Goal: Communication & Community: Answer question/provide support

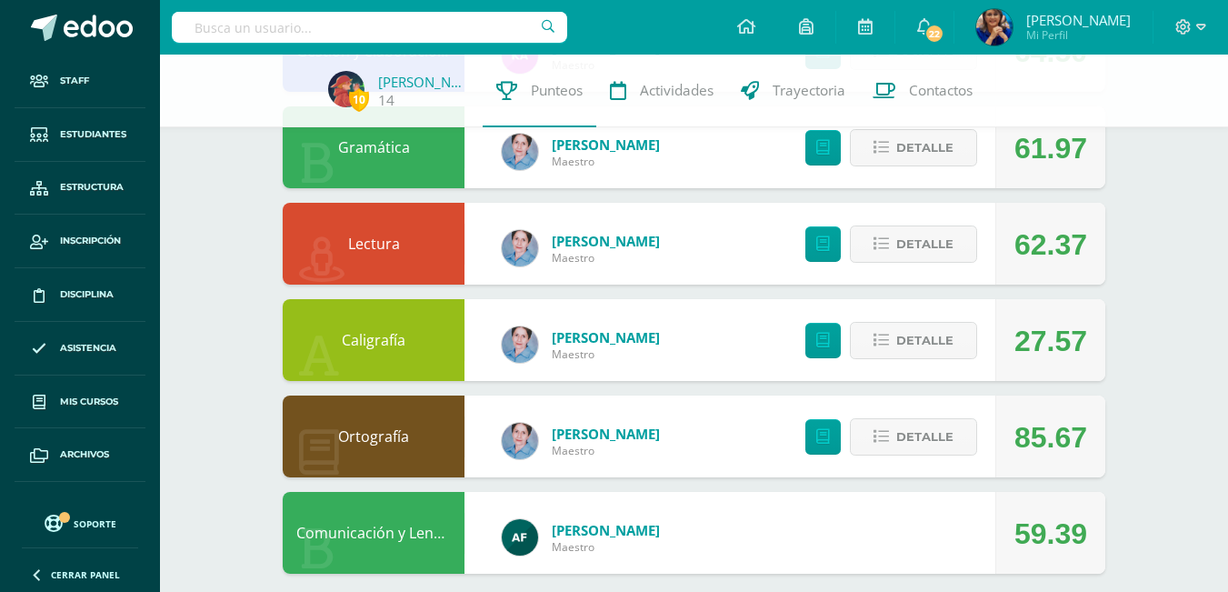
scroll to position [1818, 0]
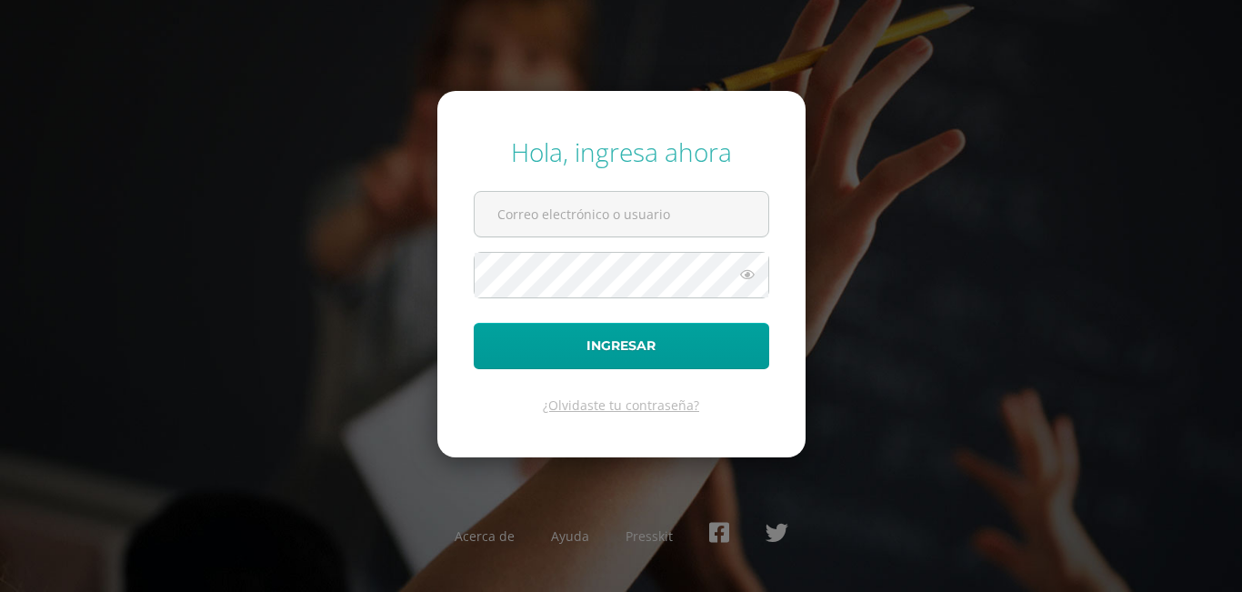
click at [532, 212] on input "text" at bounding box center [621, 214] width 294 height 45
type input "lngemelos@gmail.com"
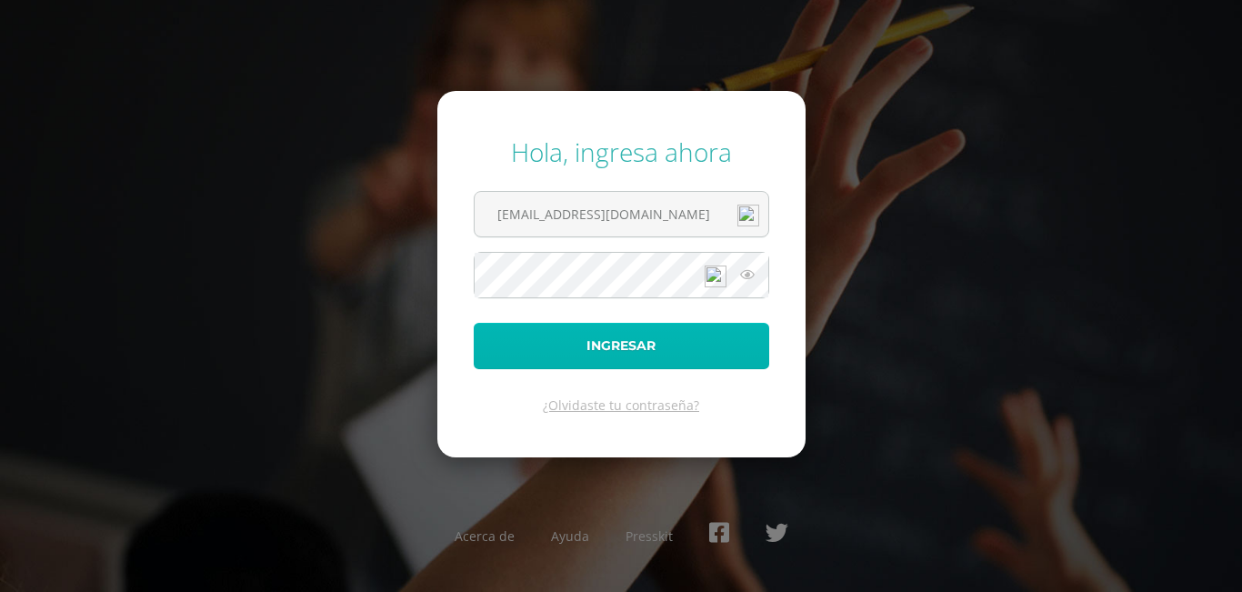
click at [570, 336] on button "Ingresar" at bounding box center [621, 346] width 295 height 46
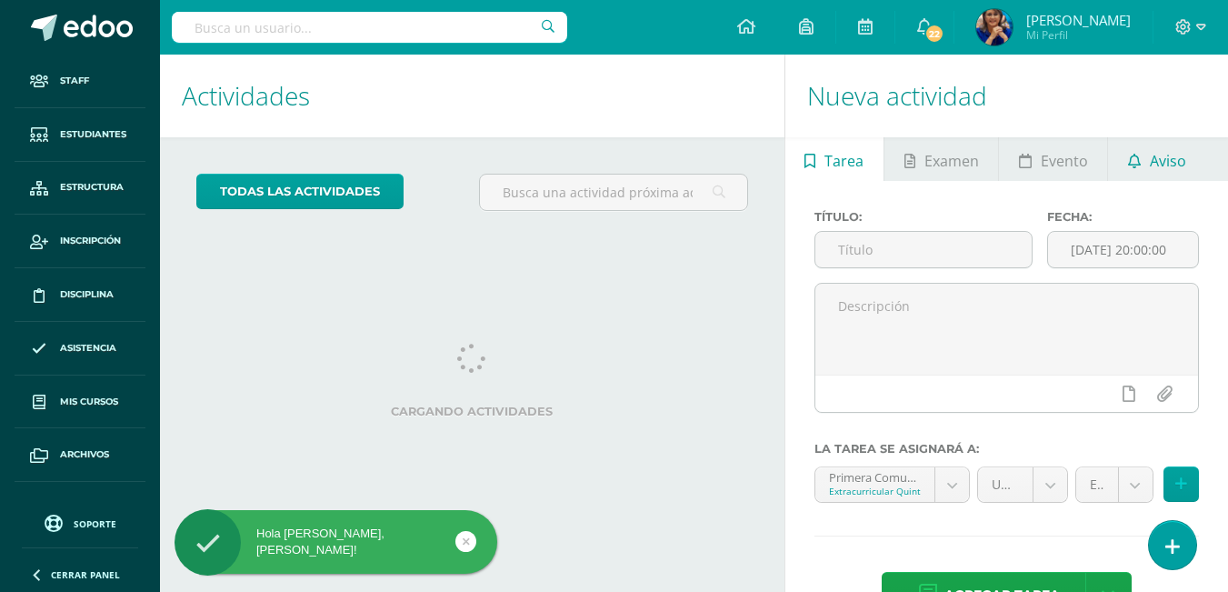
click at [1151, 155] on span "Aviso" at bounding box center [1168, 161] width 36 height 44
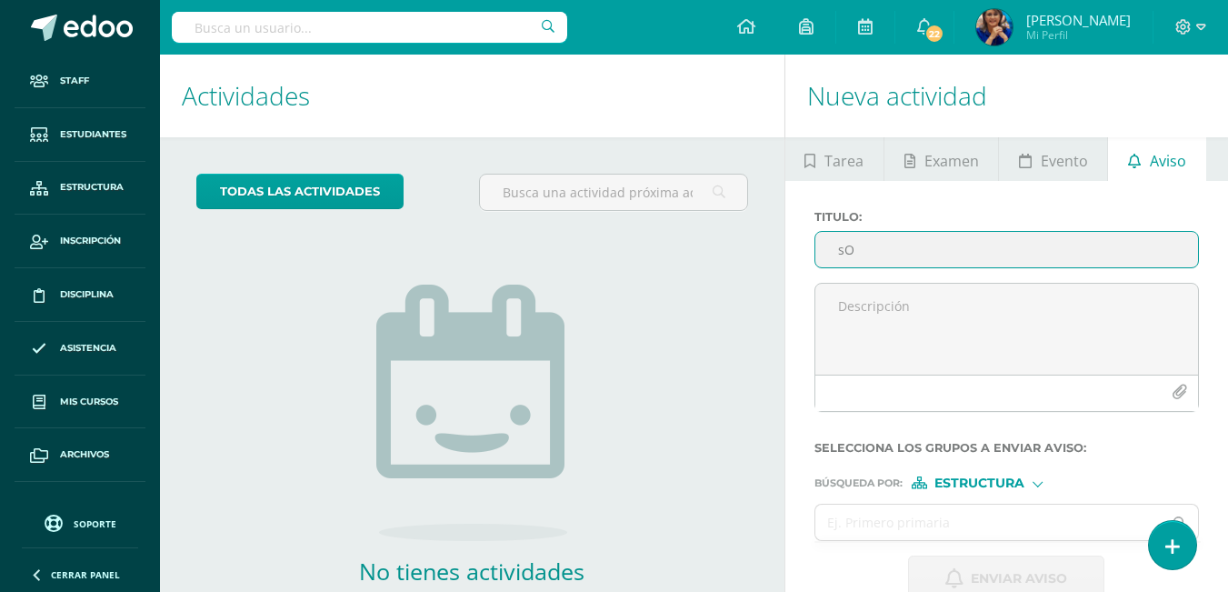
type input "s"
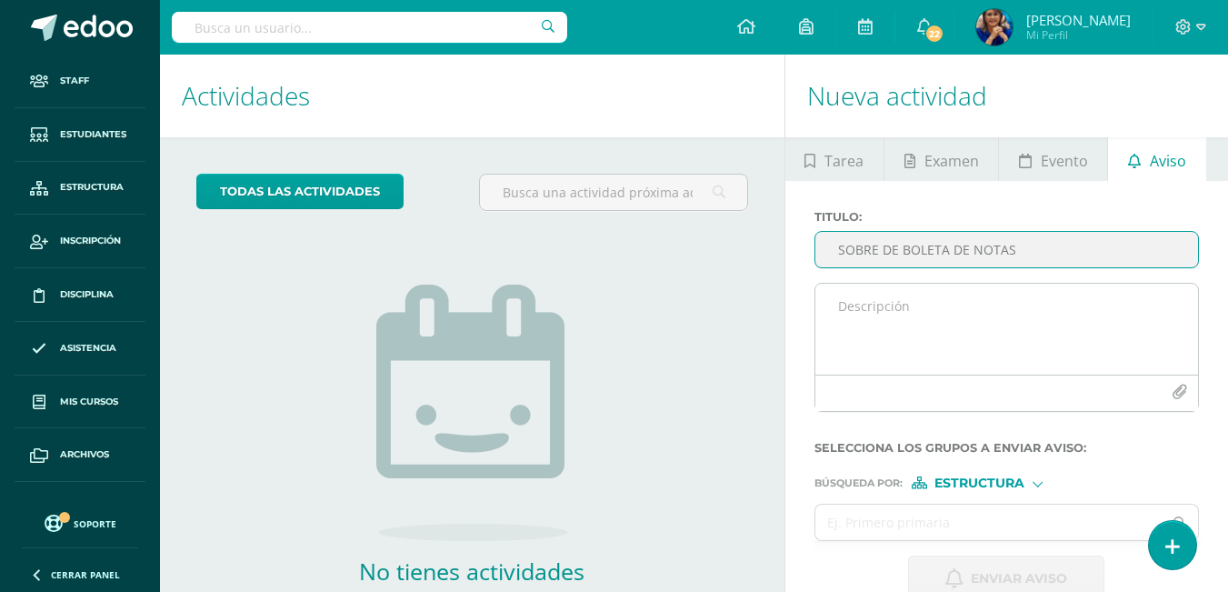
type input "SOBRE DE BOLETA DE NOTAS"
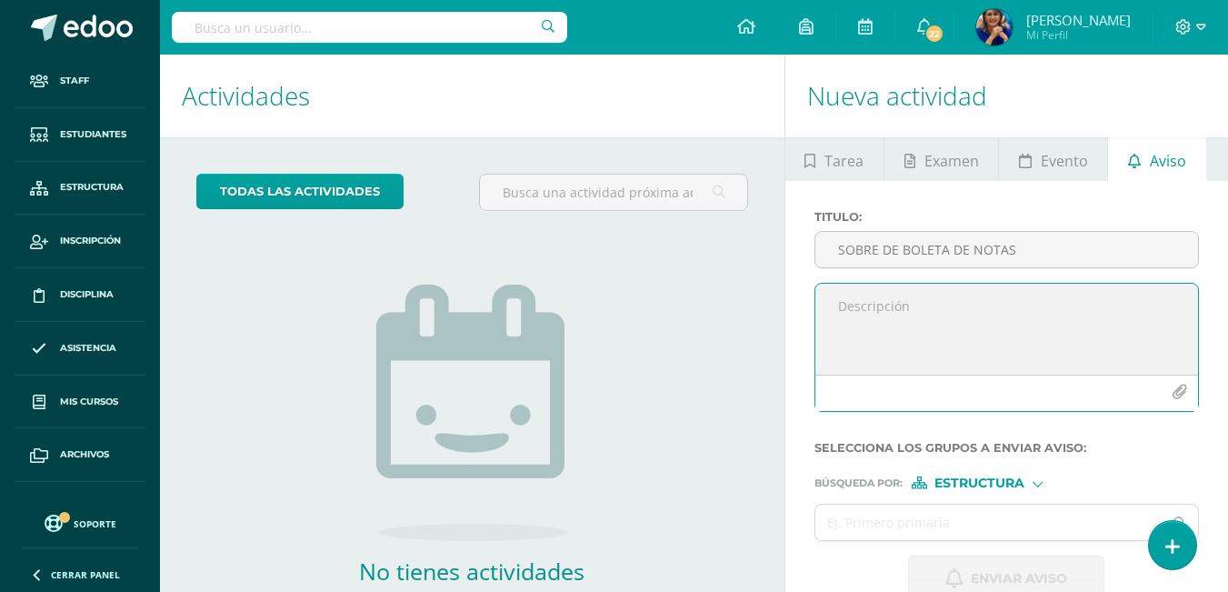
click at [879, 317] on textarea at bounding box center [1006, 329] width 383 height 91
type textarea "p"
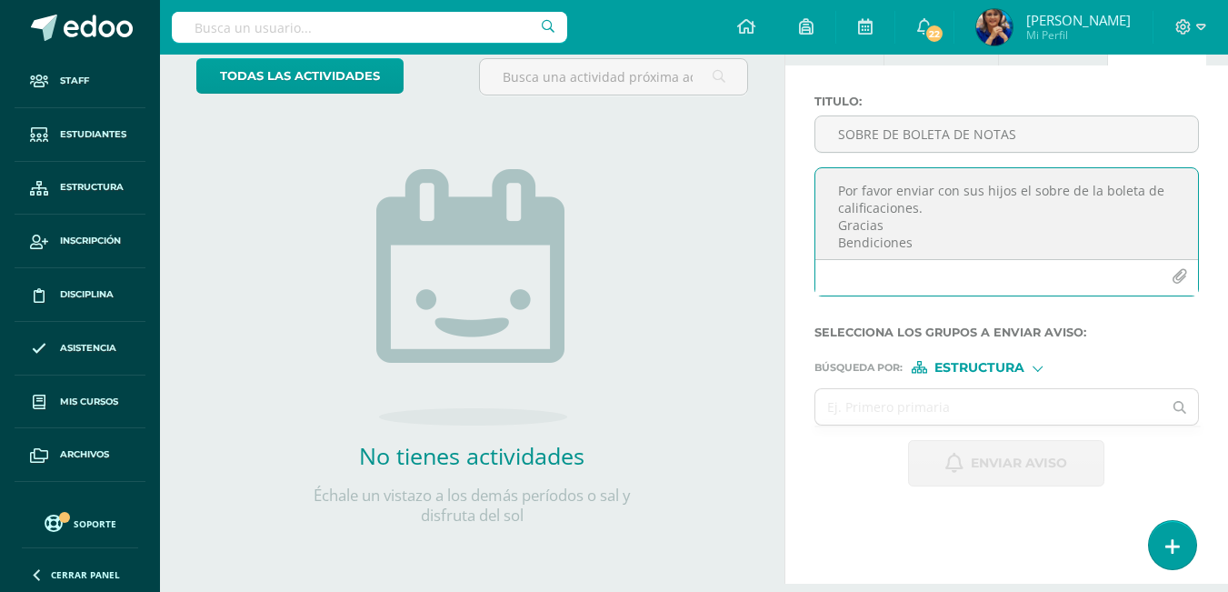
scroll to position [182, 0]
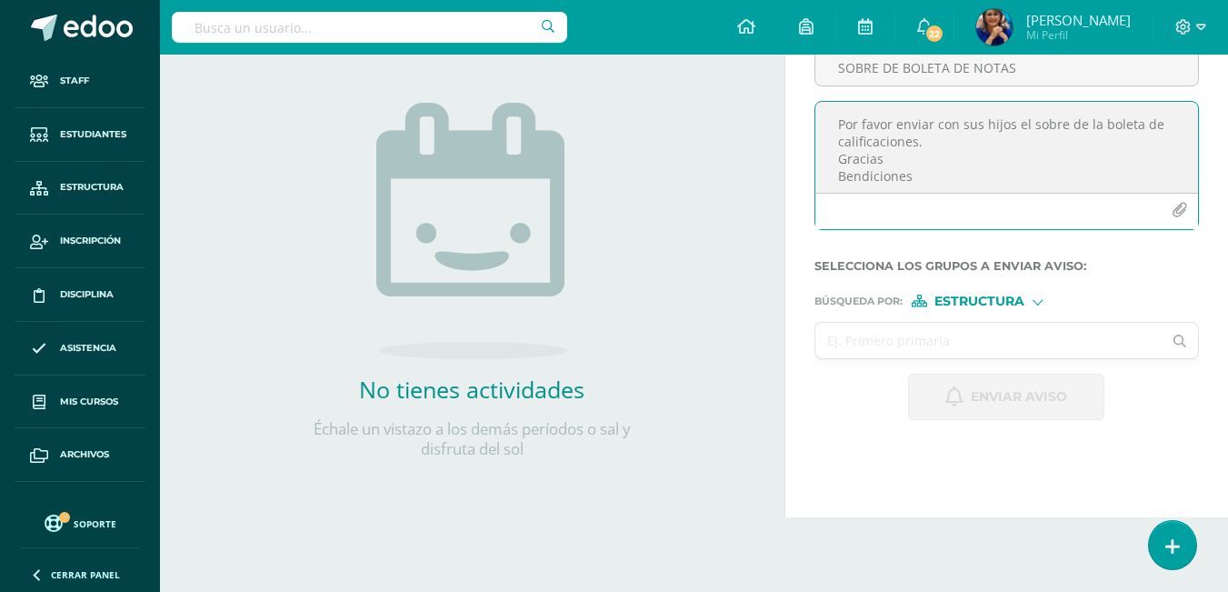
type textarea "Por favor enviar con sus hijos el sobre de la boleta de calificaciones. Gracias…"
click at [875, 344] on input "text" at bounding box center [988, 340] width 347 height 35
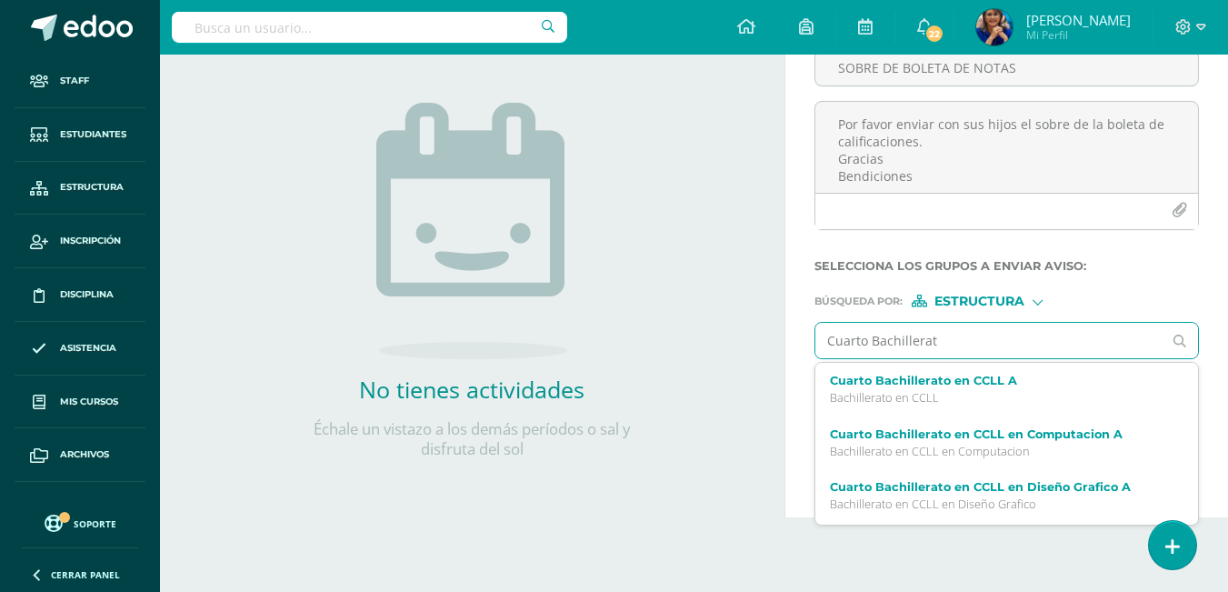
type input "Cuarto Bachillerato"
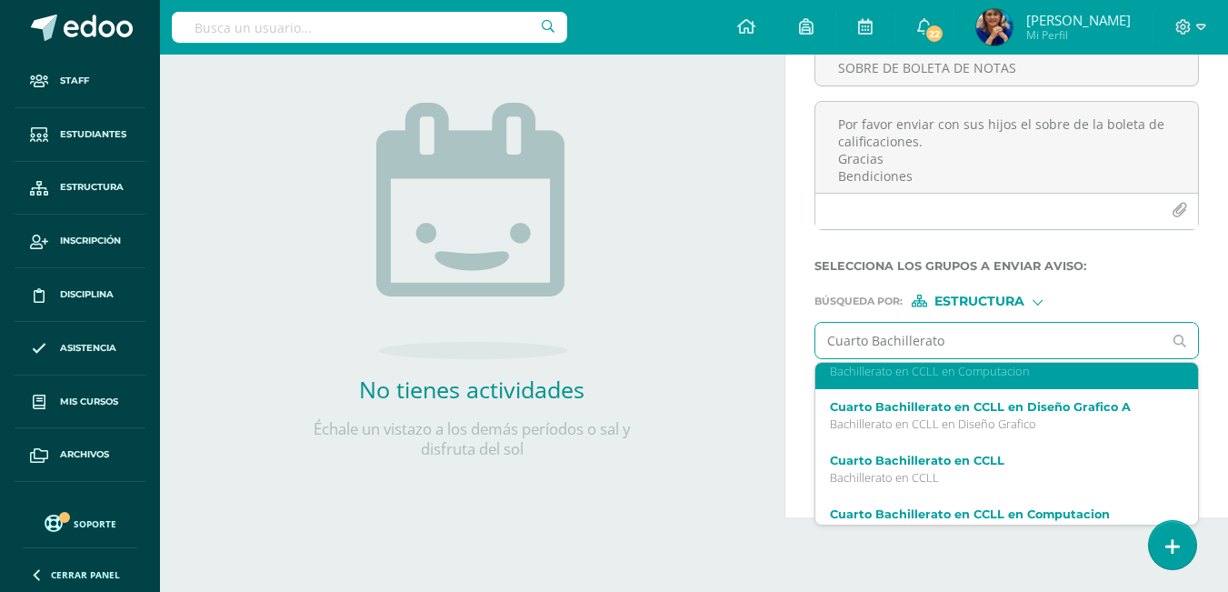
scroll to position [91, 0]
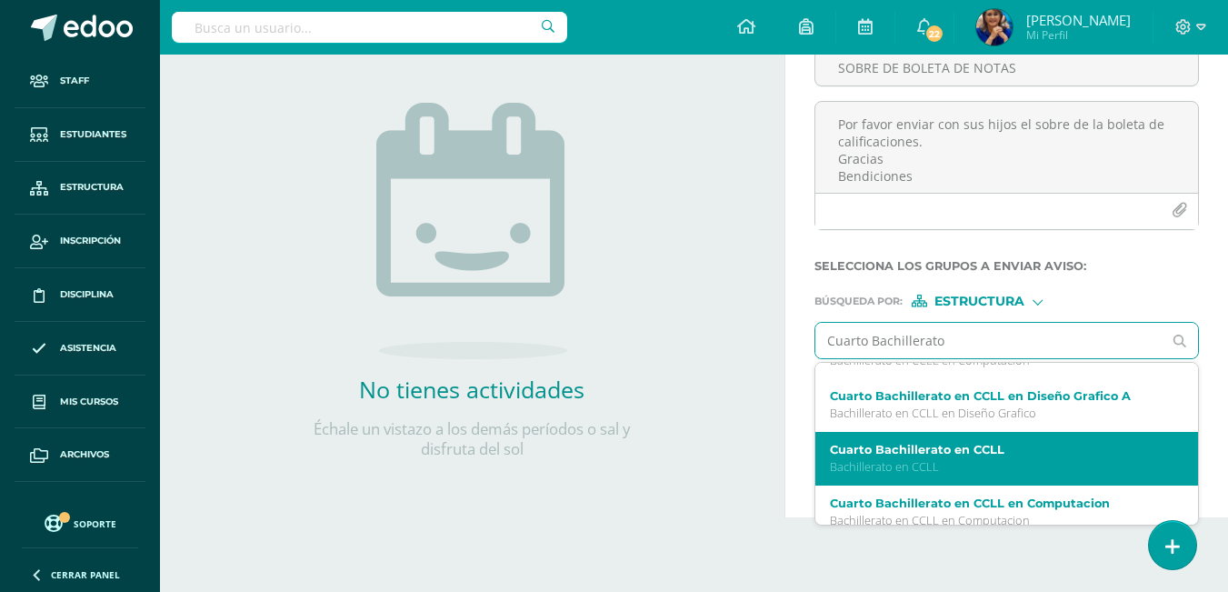
click at [916, 465] on p "Bachillerato en CCLL" at bounding box center [1000, 466] width 340 height 15
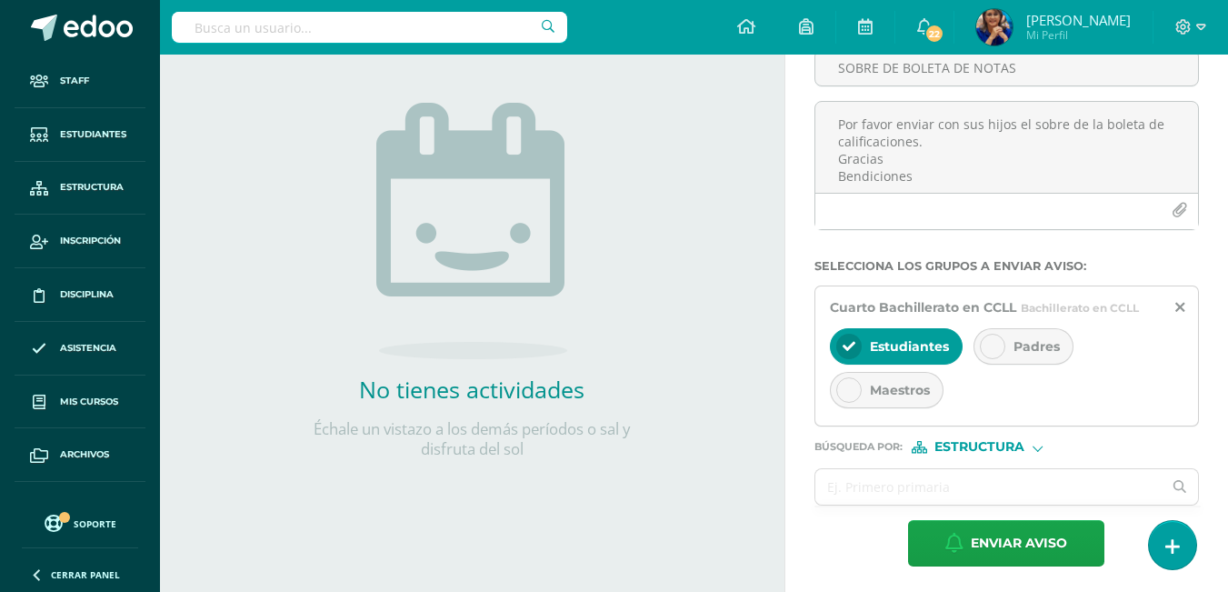
scroll to position [0, 0]
click at [989, 347] on icon at bounding box center [992, 346] width 13 height 13
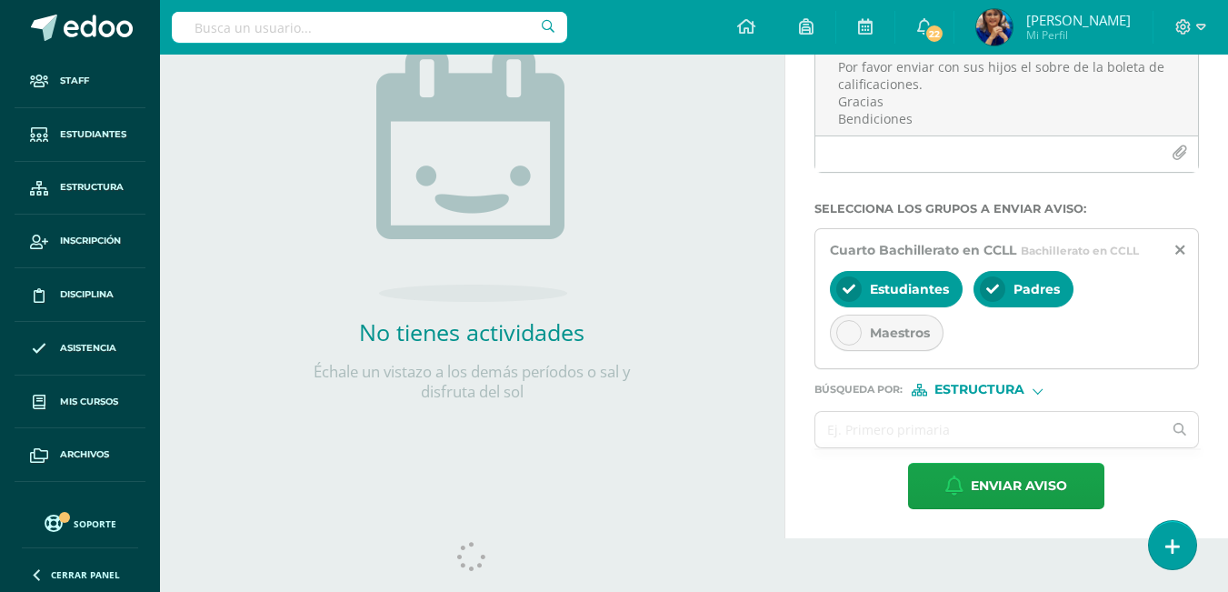
scroll to position [271, 0]
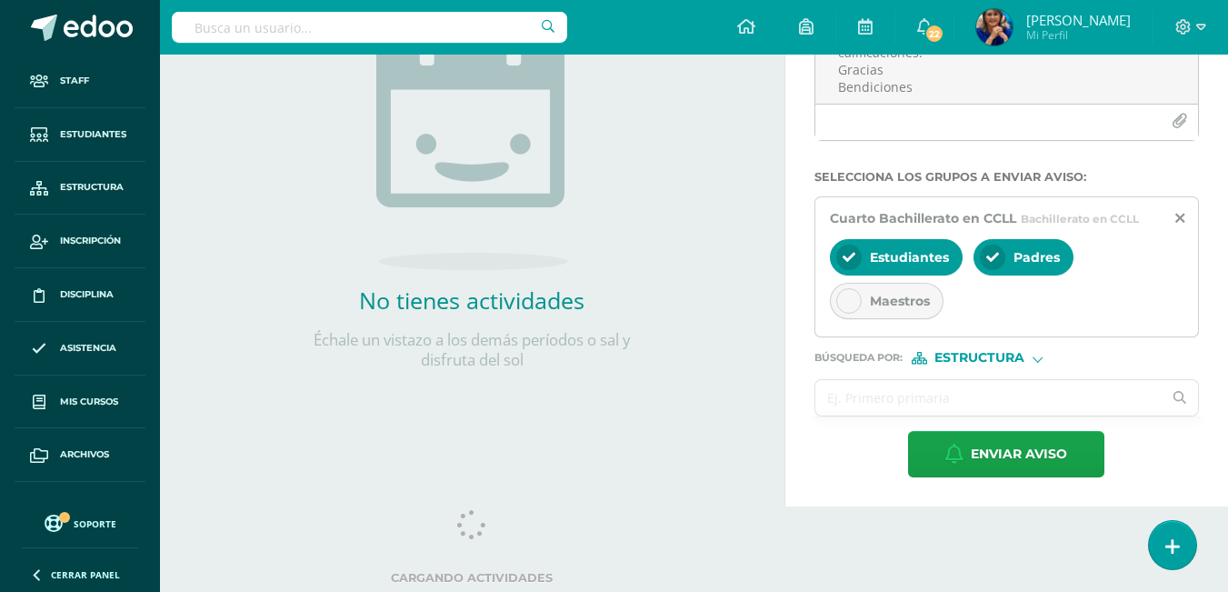
click at [860, 394] on input "text" at bounding box center [988, 397] width 347 height 35
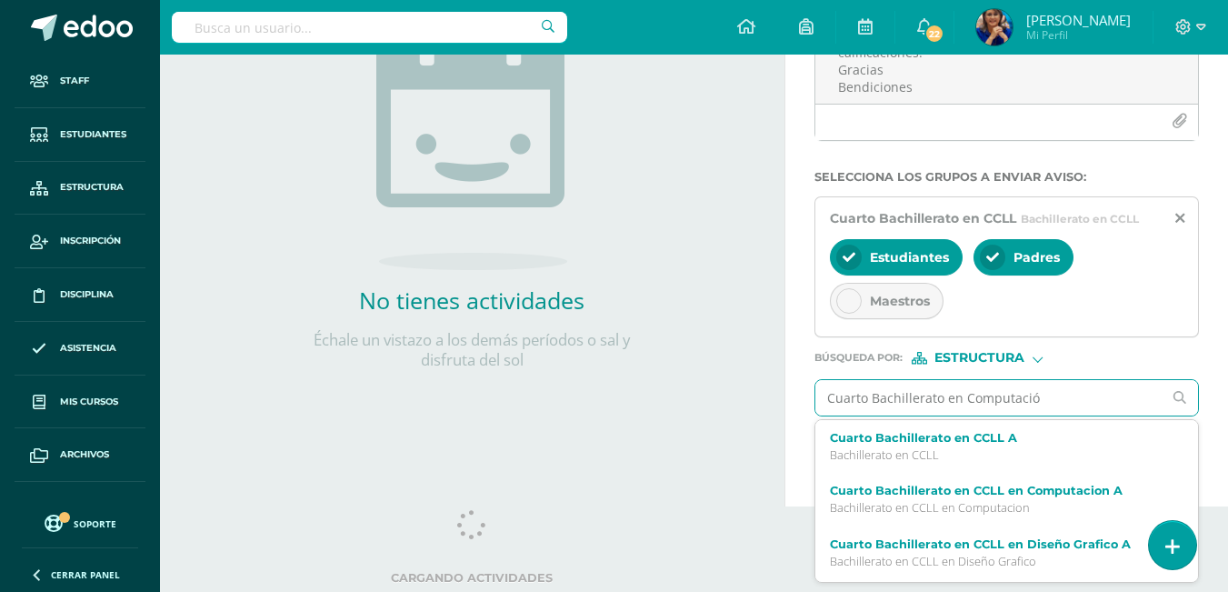
type input "Cuarto Bachillerato en Computación"
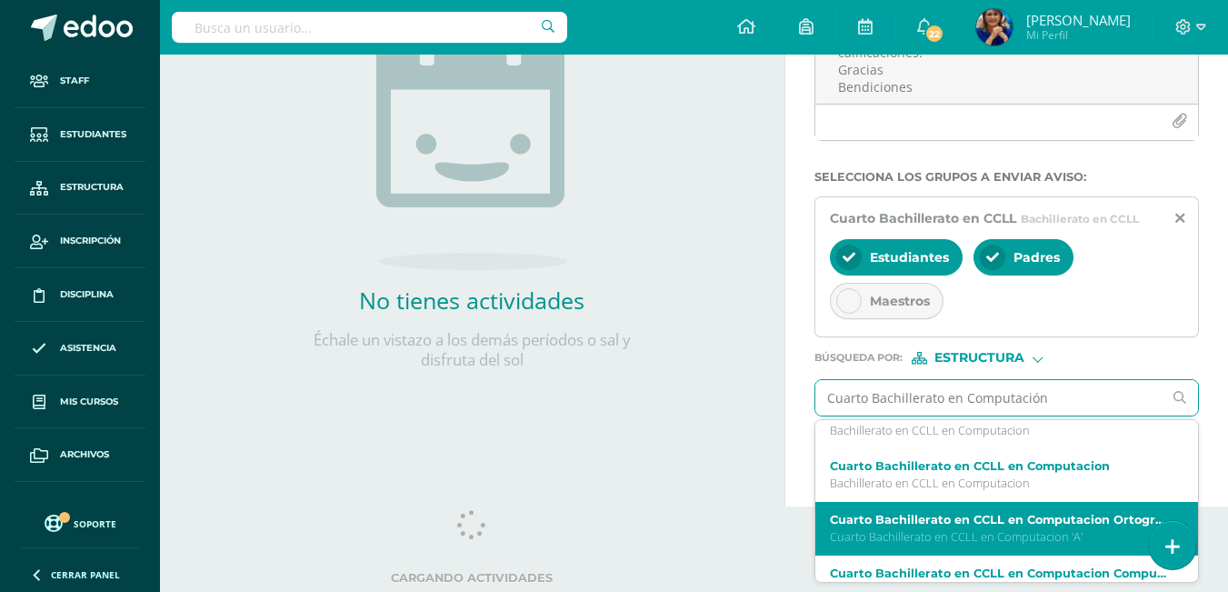
scroll to position [0, 0]
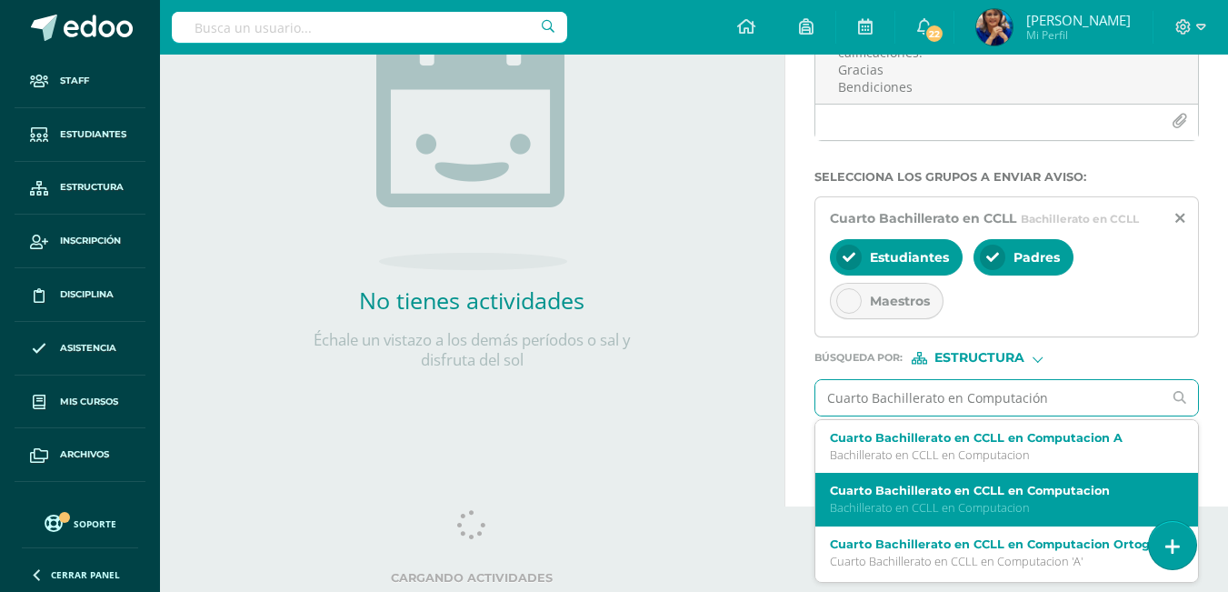
click at [920, 489] on label "Cuarto Bachillerato en CCLL en Computacion" at bounding box center [1000, 491] width 340 height 14
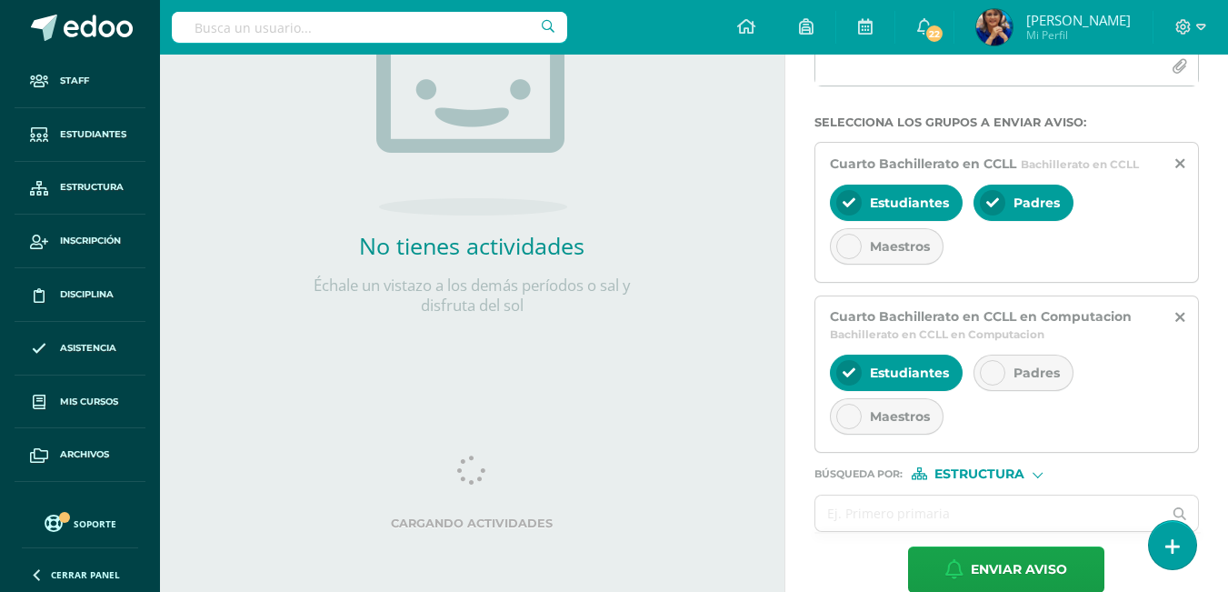
scroll to position [355, 0]
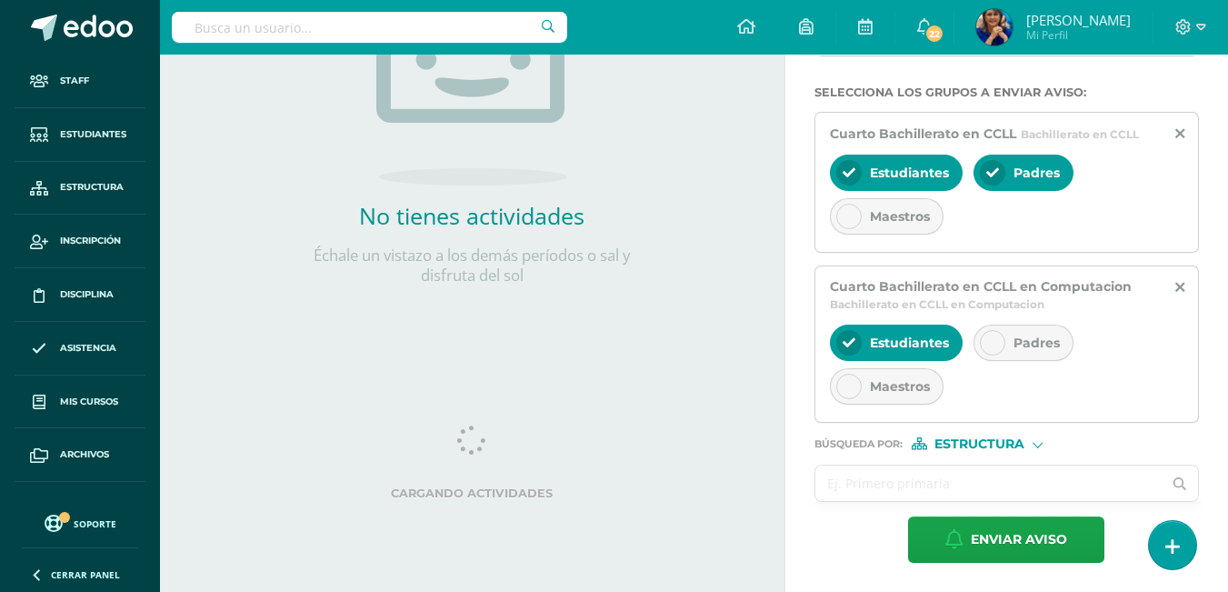
click at [847, 468] on input "text" at bounding box center [988, 482] width 347 height 35
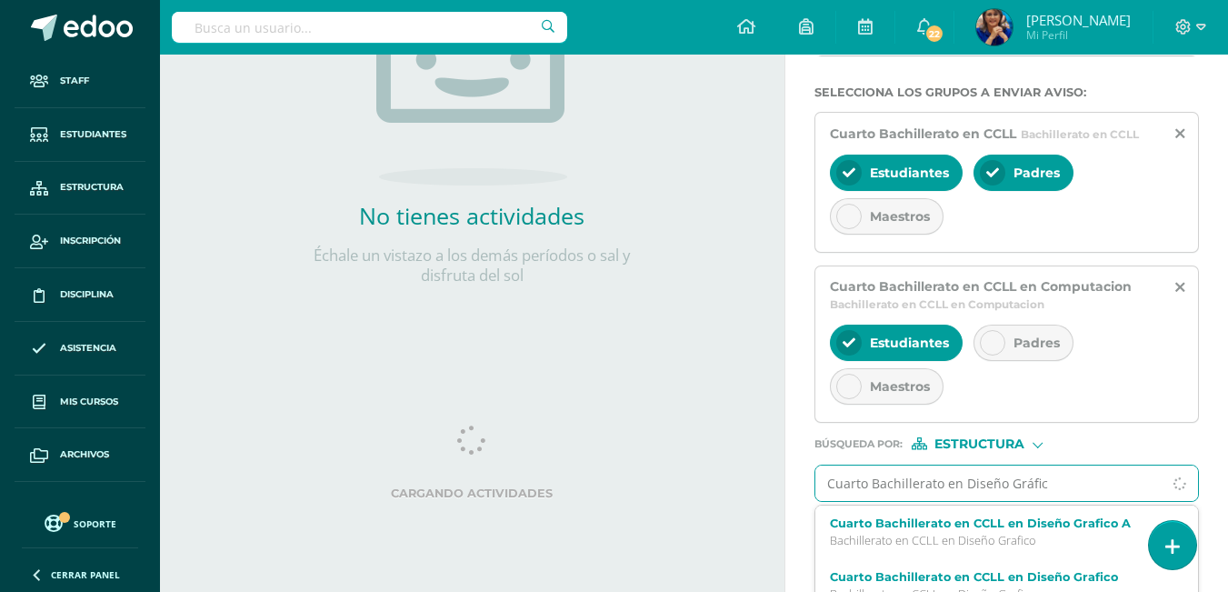
type input "Cuarto Bachillerato en Diseño Gráfico"
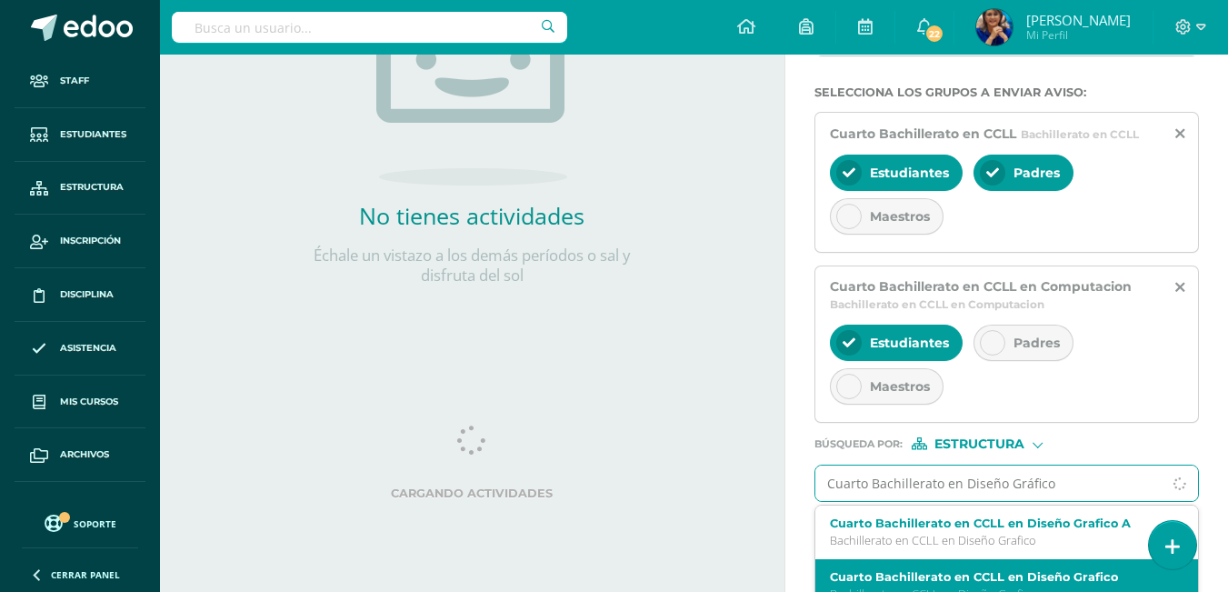
click at [1058, 578] on label "Cuarto Bachillerato en CCLL en Diseño Grafico" at bounding box center [1000, 577] width 340 height 14
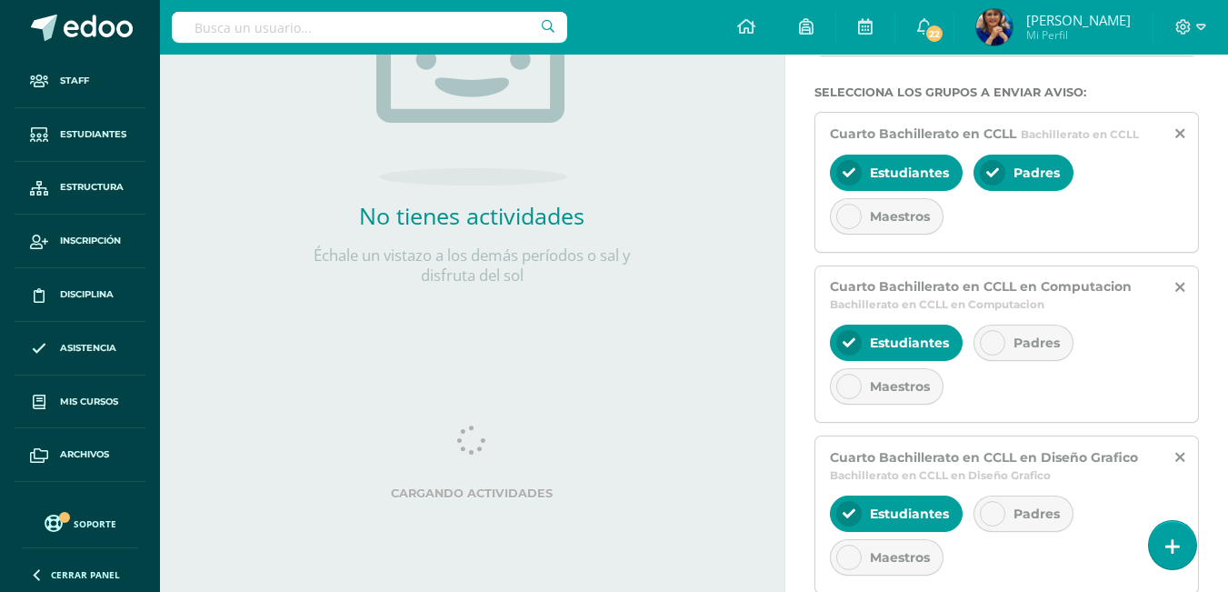
click at [985, 505] on div at bounding box center [992, 513] width 25 height 25
click at [990, 341] on icon at bounding box center [992, 342] width 13 height 13
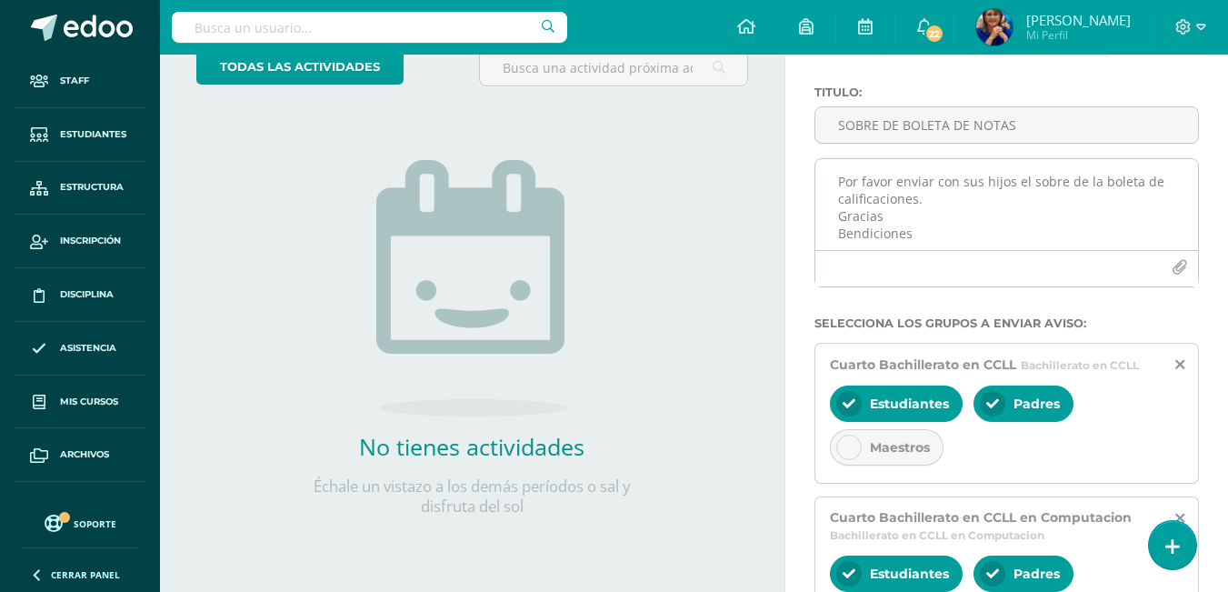
scroll to position [0, 0]
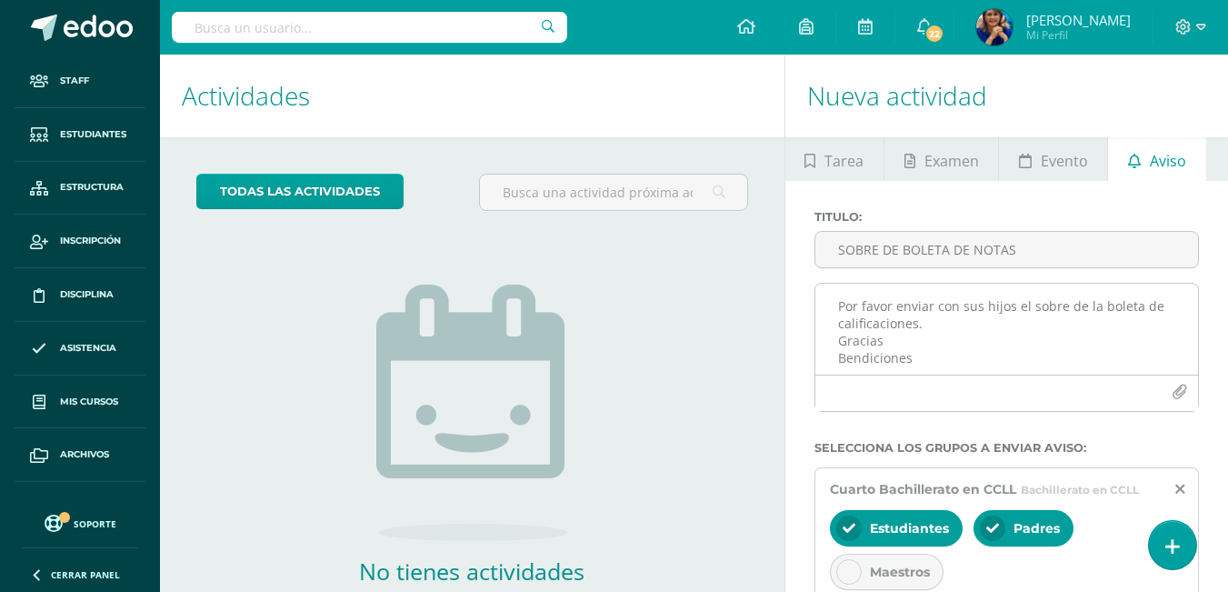
click at [932, 328] on textarea "Por favor enviar con sus hijos el sobre de la boleta de calificaciones. Gracias…" at bounding box center [1006, 329] width 383 height 91
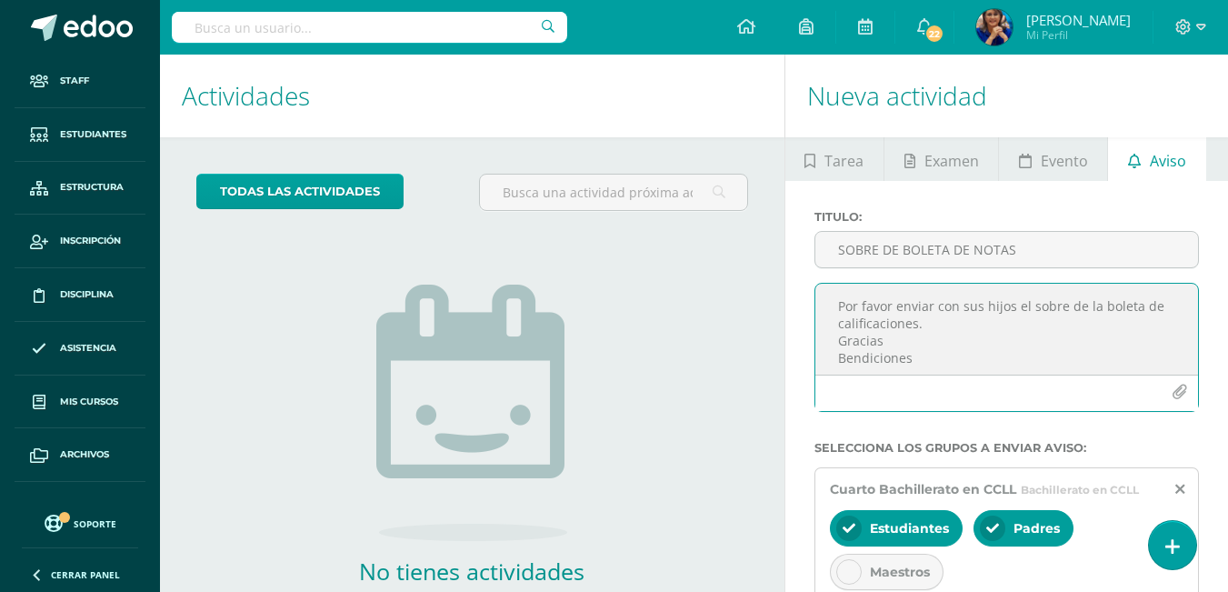
click at [839, 304] on textarea "Por favor enviar con sus hijos el sobre de la boleta de calificaciones. Gracias…" at bounding box center [1006, 329] width 383 height 91
drag, startPoint x: 833, startPoint y: 309, endPoint x: 948, endPoint y: 330, distance: 116.4
click at [948, 330] on textarea "Queridos Padres de Familia, deseo paz y bien para cada uno de sus hogares. Quie…" at bounding box center [1006, 329] width 383 height 91
click at [996, 342] on textarea "Queridos Padres de Familia, deseo paz y bien para cada uno de sus hogares. Quie…" at bounding box center [1006, 329] width 383 height 91
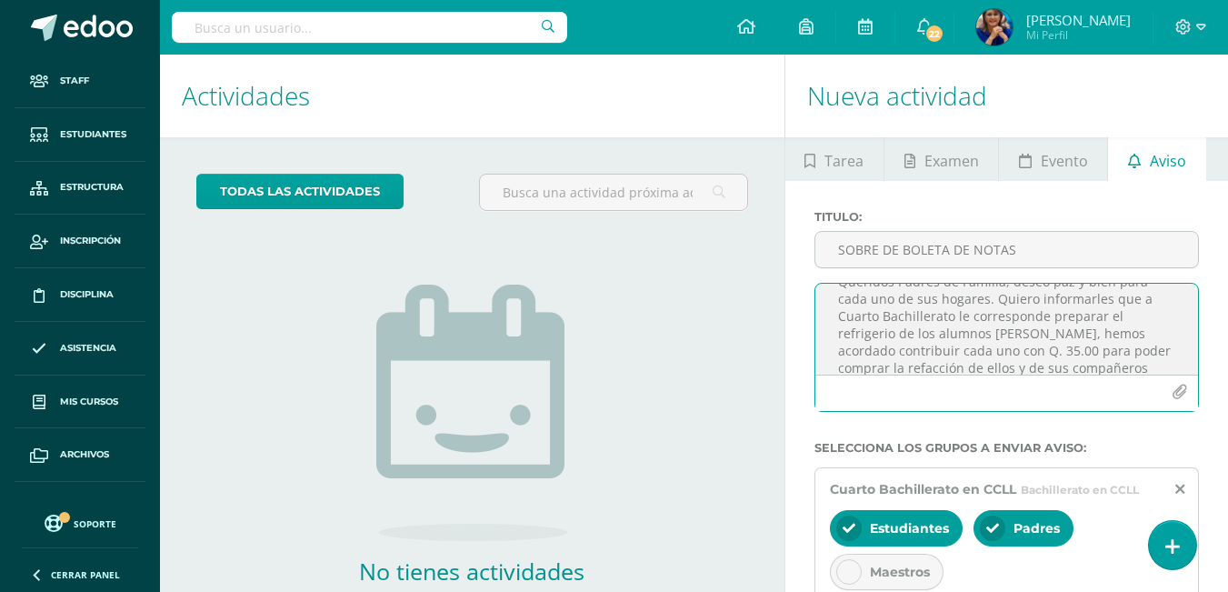
scroll to position [0, 0]
click at [932, 353] on textarea "Queridos Padres de Familia, deseo paz y bien para cada uno de sus hogares. Quie…" at bounding box center [1006, 329] width 383 height 91
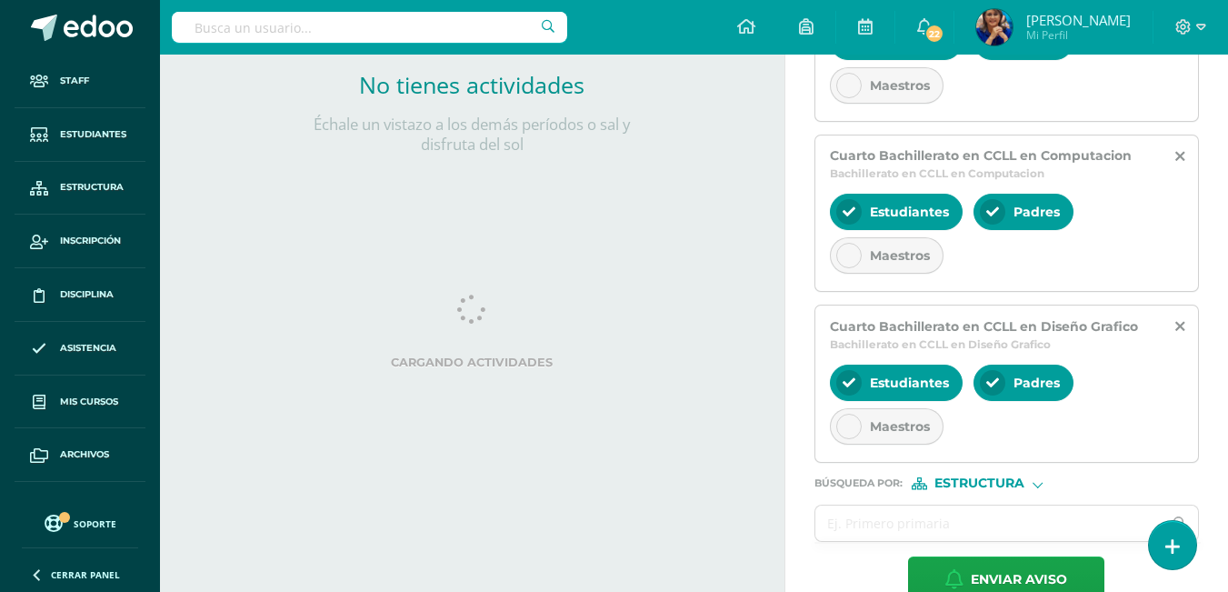
scroll to position [526, 0]
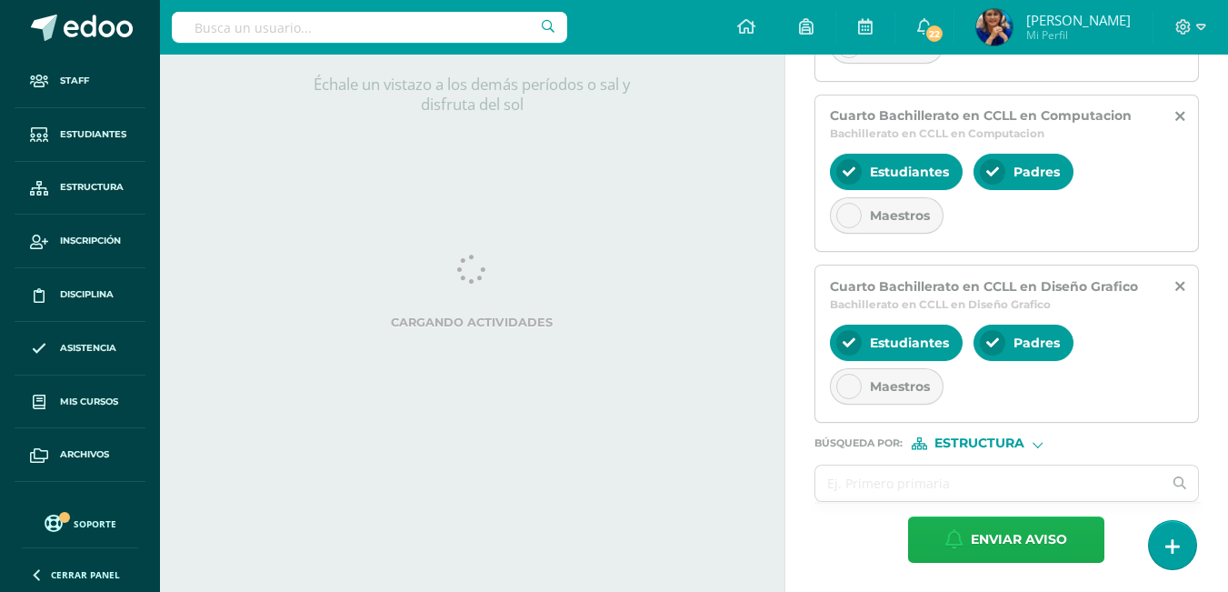
type textarea "Queridos Padres de Familia, deseo paz y bien para cada uno de sus hogares. Quie…"
click at [1032, 544] on span "Enviar aviso" at bounding box center [1019, 539] width 96 height 45
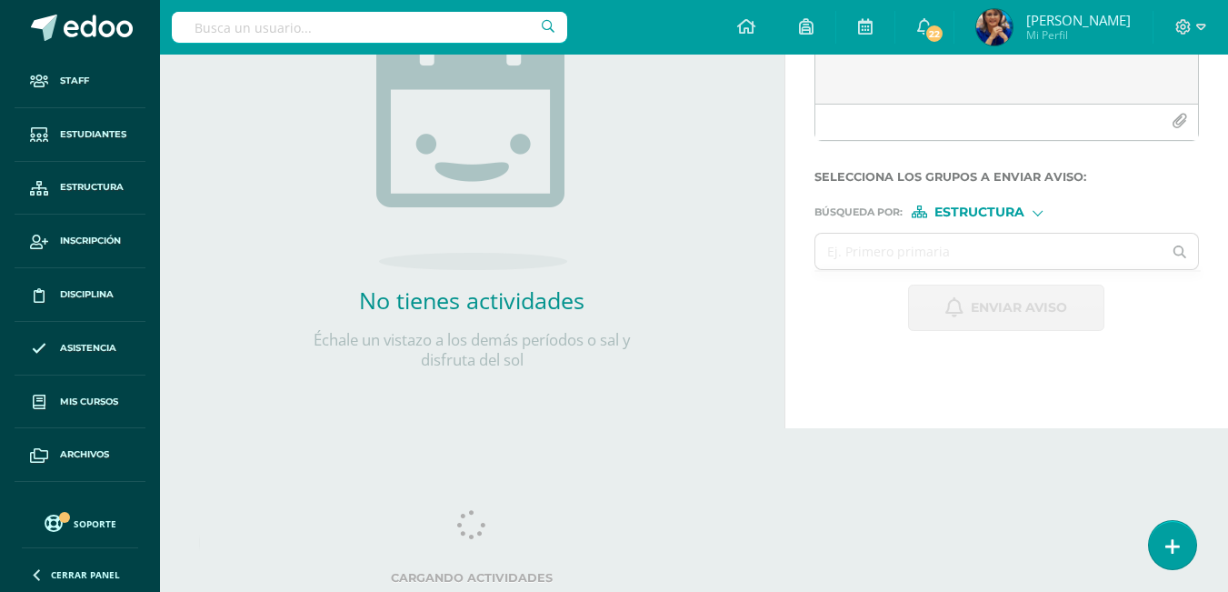
scroll to position [180, 0]
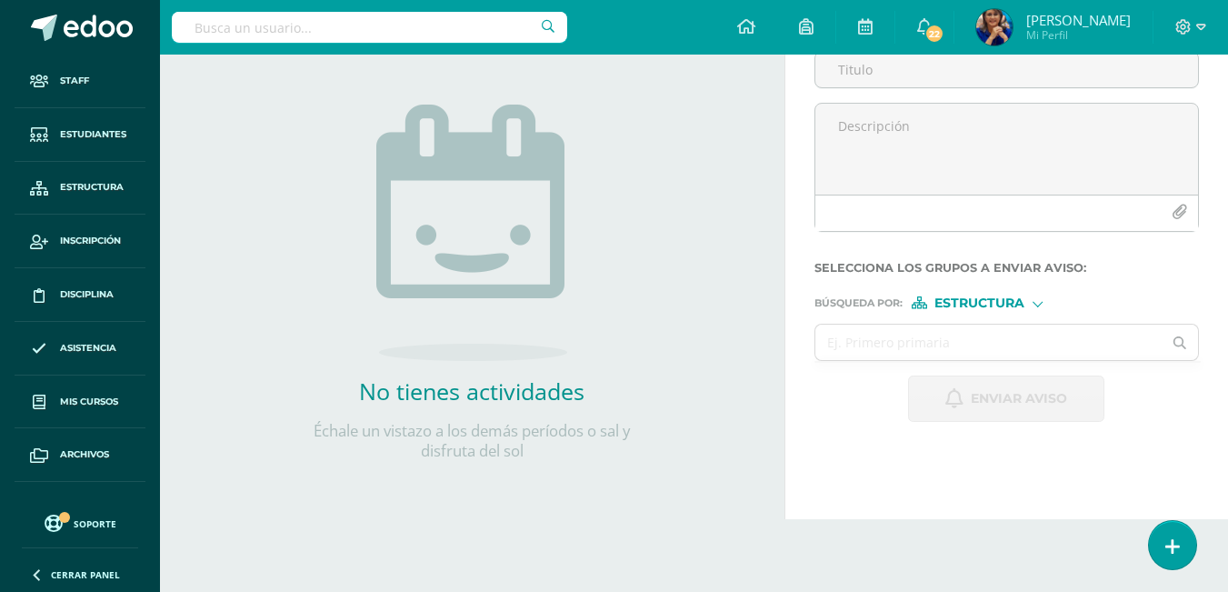
click at [259, 25] on input "text" at bounding box center [369, 27] width 395 height 31
type input "[PERSON_NAME]"
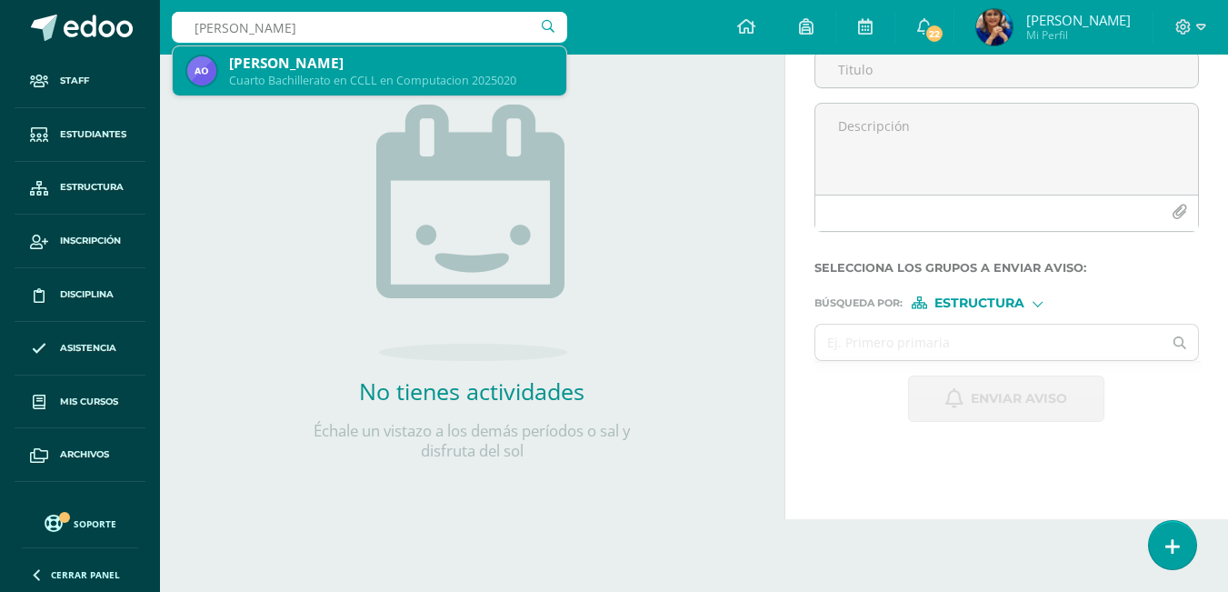
click at [372, 78] on div "Cuarto Bachillerato en CCLL en Computacion 2025020" at bounding box center [390, 80] width 323 height 15
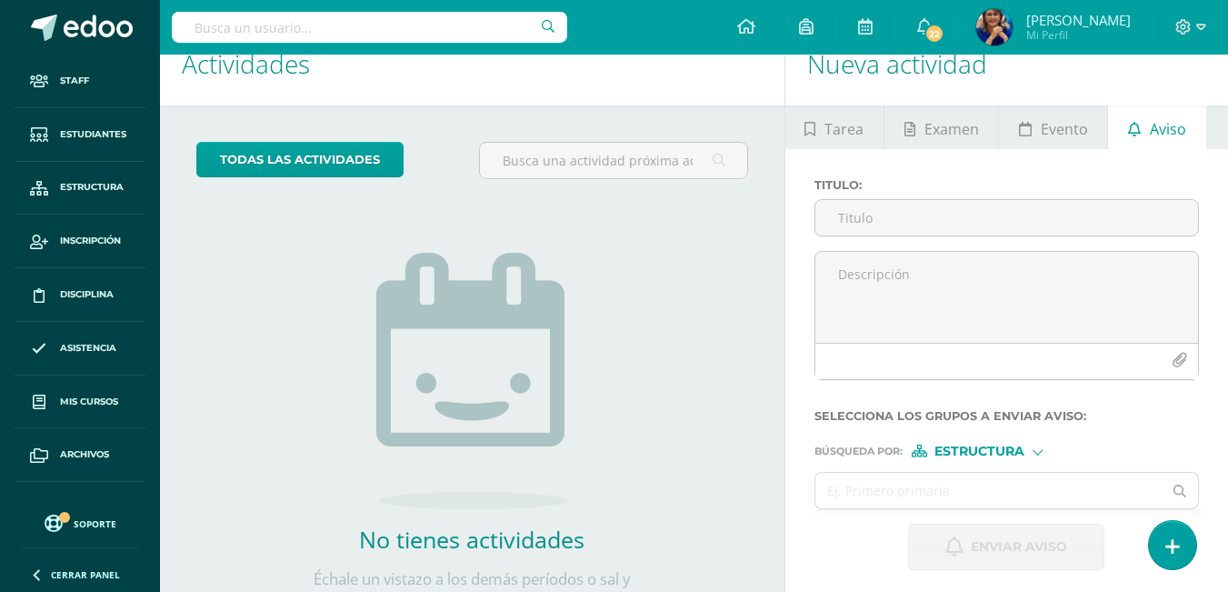
scroll to position [0, 0]
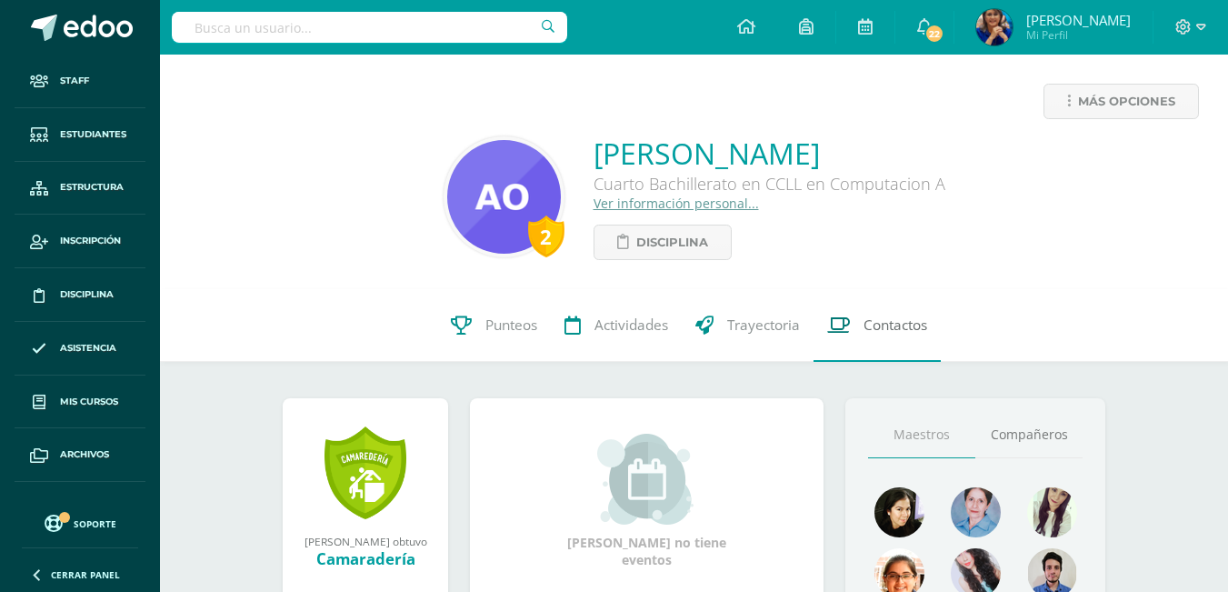
click at [905, 321] on span "Contactos" at bounding box center [895, 324] width 64 height 19
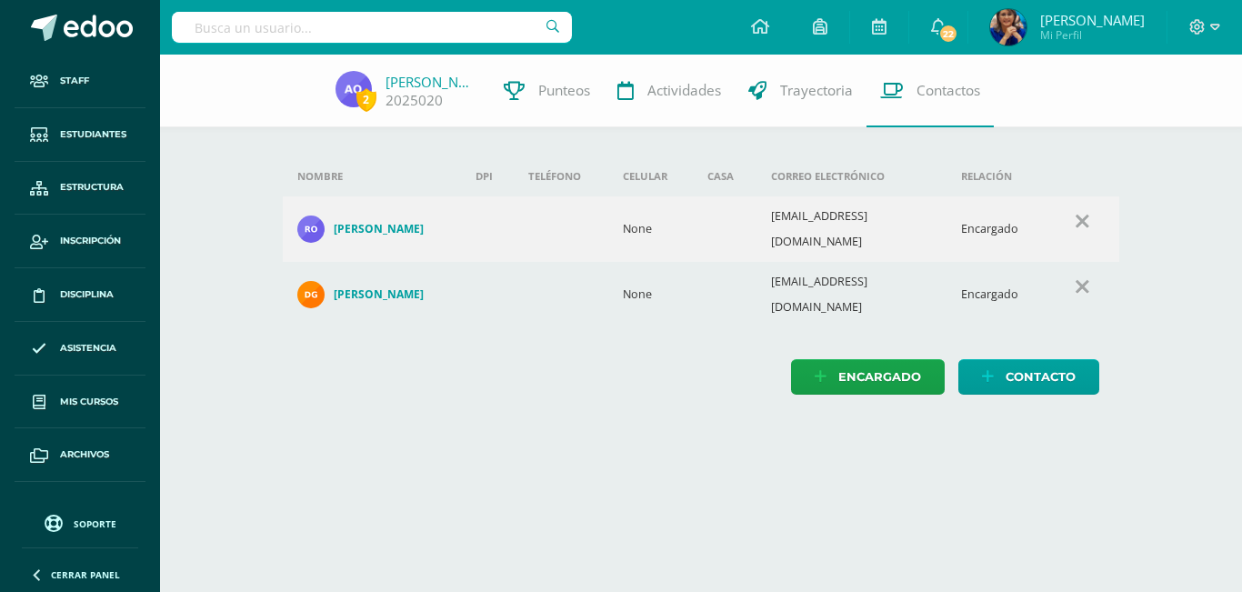
click at [397, 287] on h4 "[PERSON_NAME]" at bounding box center [379, 294] width 90 height 15
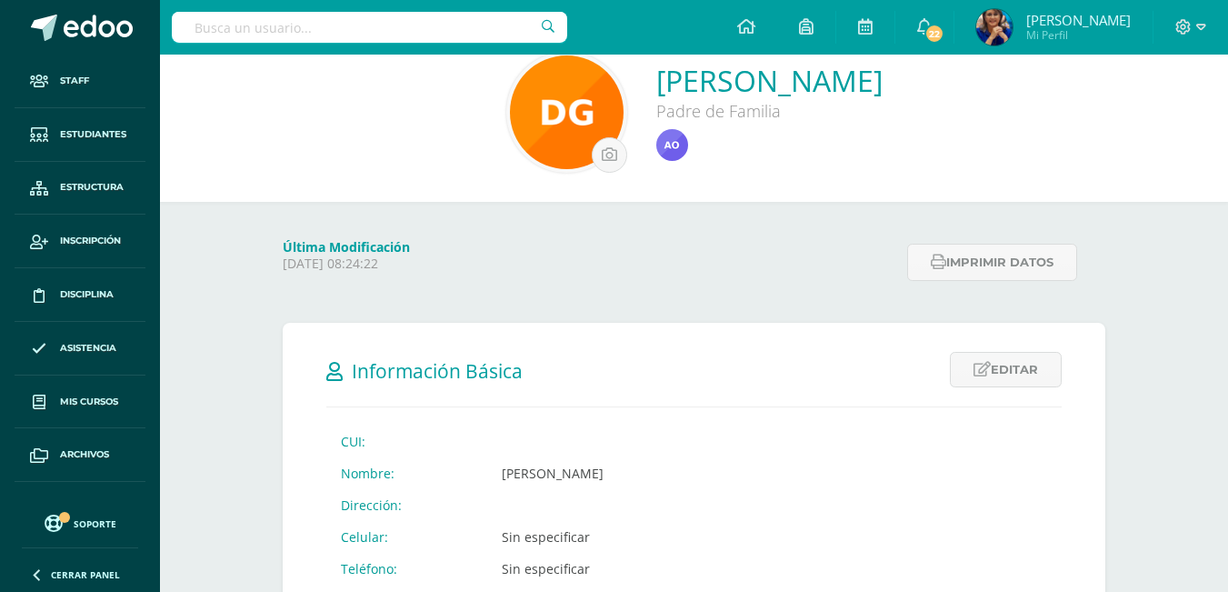
scroll to position [182, 0]
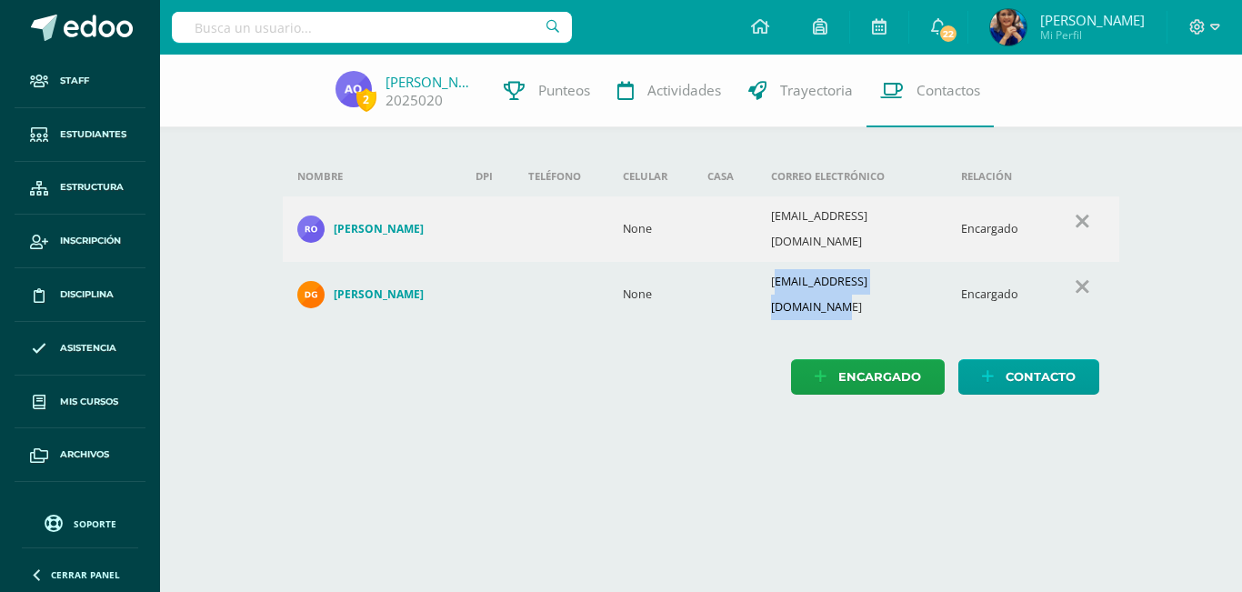
drag, startPoint x: 783, startPoint y: 274, endPoint x: 948, endPoint y: 277, distance: 165.5
click at [946, 277] on td "dilmagdeorozco@hotmail.com" at bounding box center [851, 294] width 190 height 65
click at [701, 359] on div "Encargado Contacto" at bounding box center [701, 376] width 837 height 35
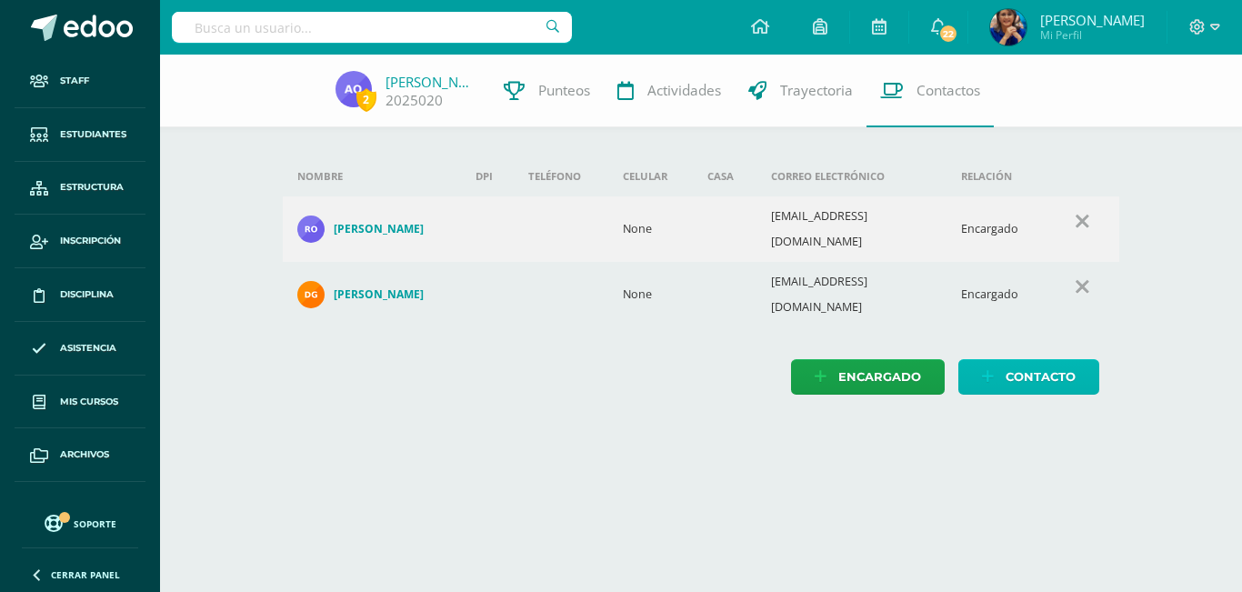
click at [1031, 360] on span "Contacto" at bounding box center [1040, 377] width 70 height 34
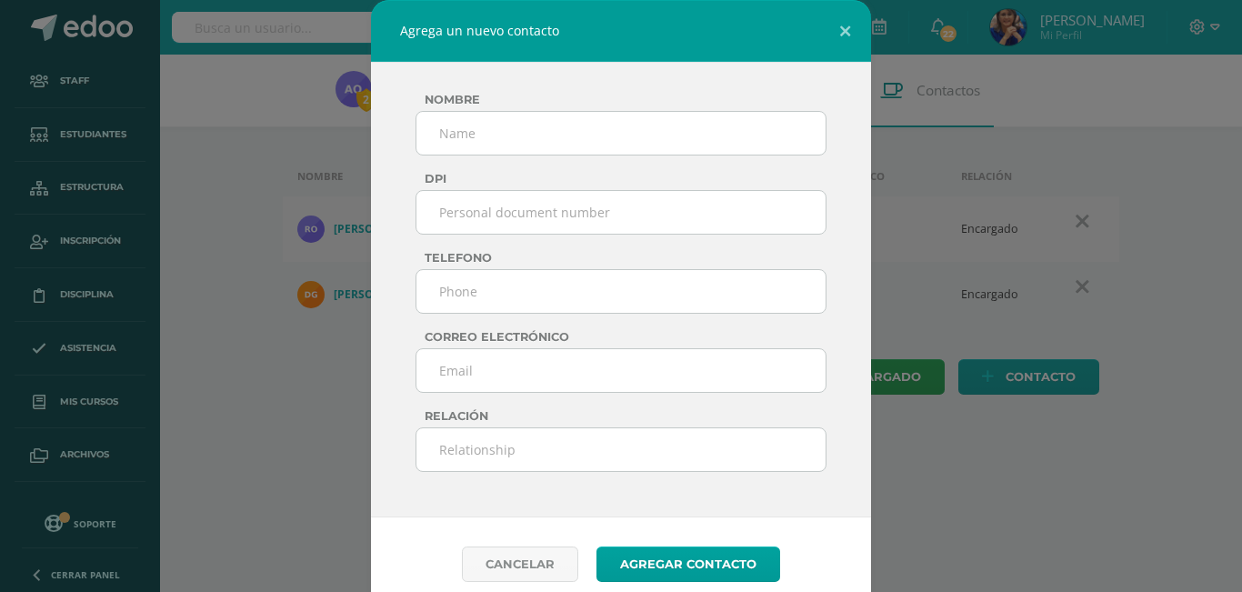
click at [1128, 558] on div "Agrega un nuevo contacto Nombre DPI Telefono Correo electrónico Relación Cancel…" at bounding box center [620, 305] width 1227 height 611
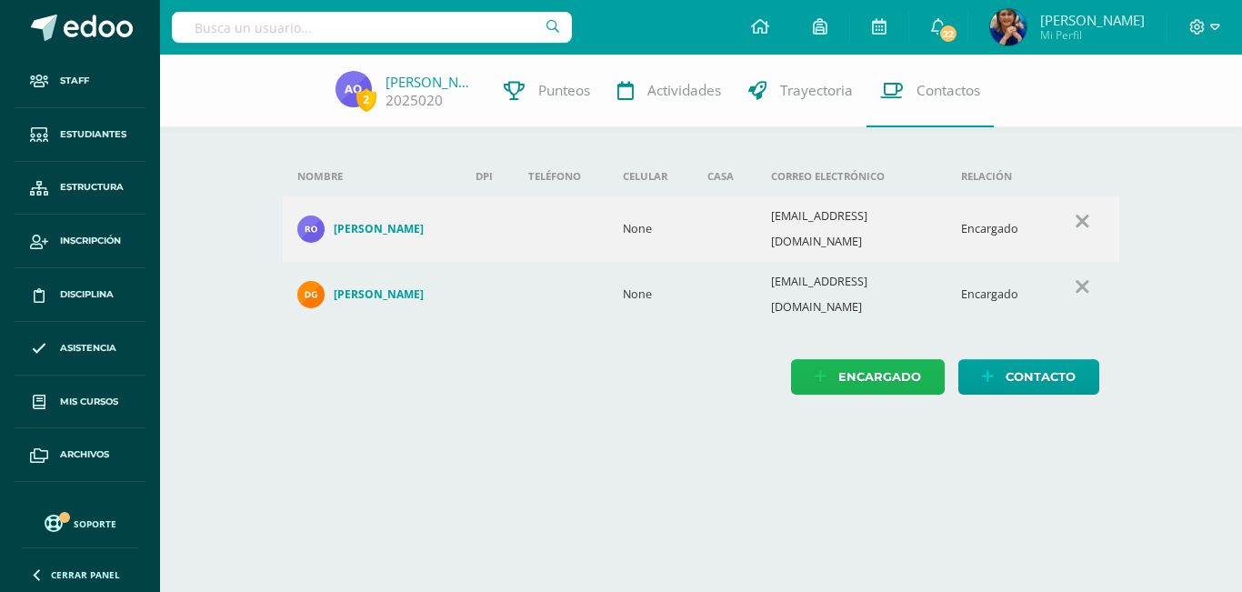
click at [815, 359] on link "Encargado" at bounding box center [868, 376] width 154 height 35
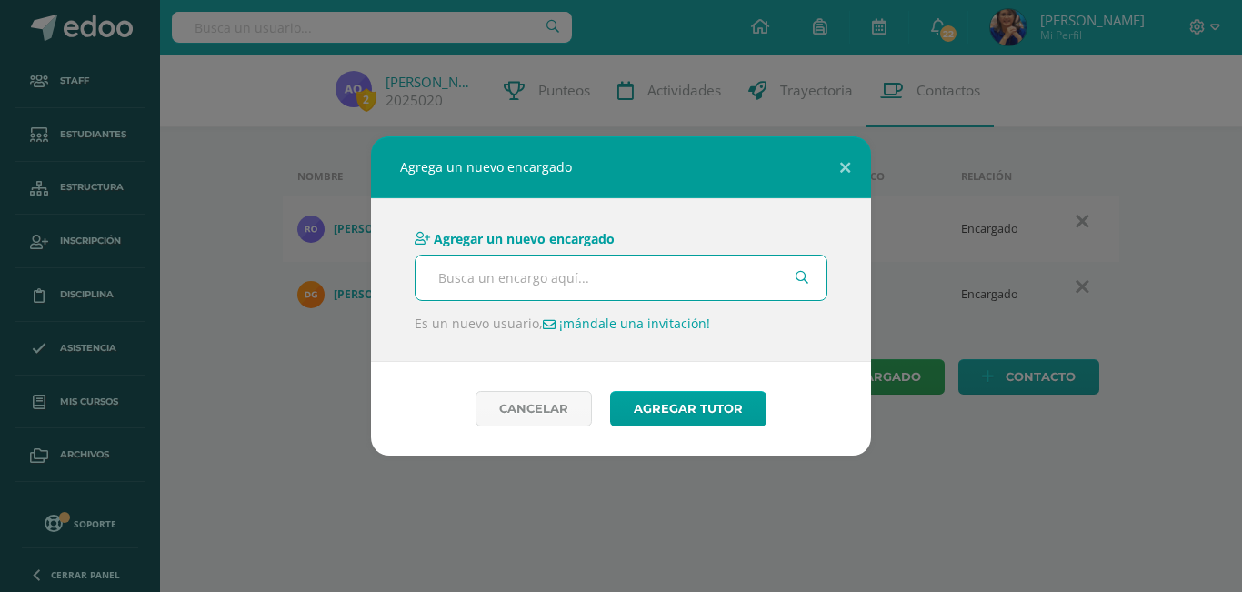
click at [1062, 421] on div "Agrega un nuevo encargado Agregar un nuevo encargado Es un nuevo usuario, ¡mánd…" at bounding box center [620, 295] width 1227 height 319
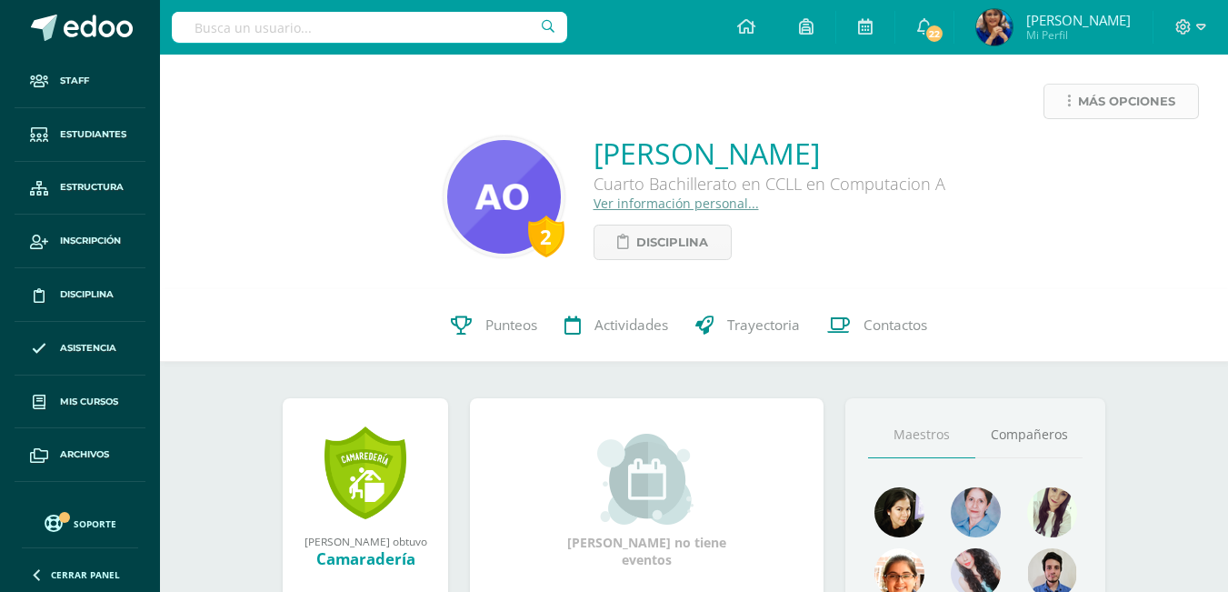
click at [1104, 105] on span "Más opciones" at bounding box center [1126, 102] width 97 height 34
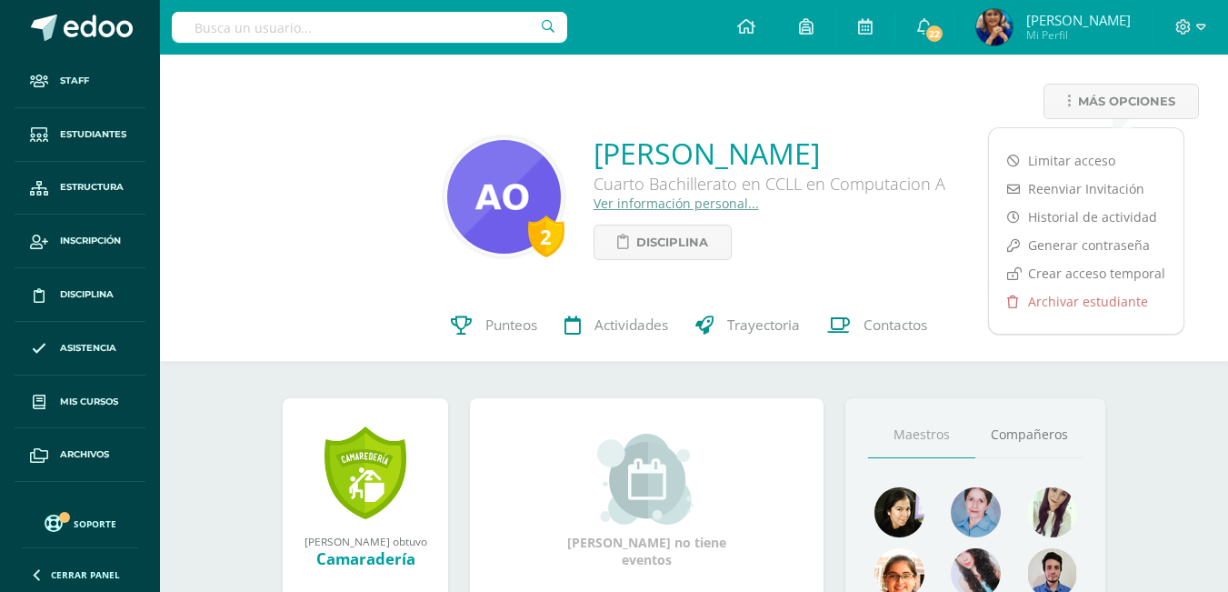
click at [870, 240] on div "[PERSON_NAME] Cuarto Bachillerato en CCLL en Computacion A Ver información pers…" at bounding box center [769, 197] width 352 height 126
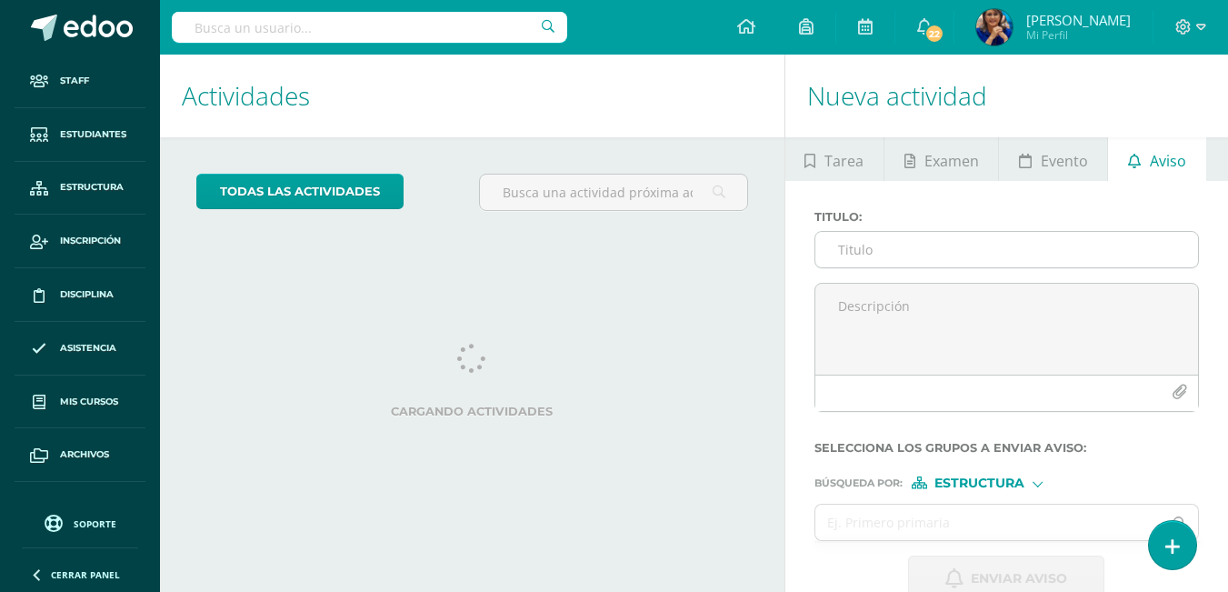
click at [883, 257] on input "Titulo :" at bounding box center [1006, 249] width 383 height 35
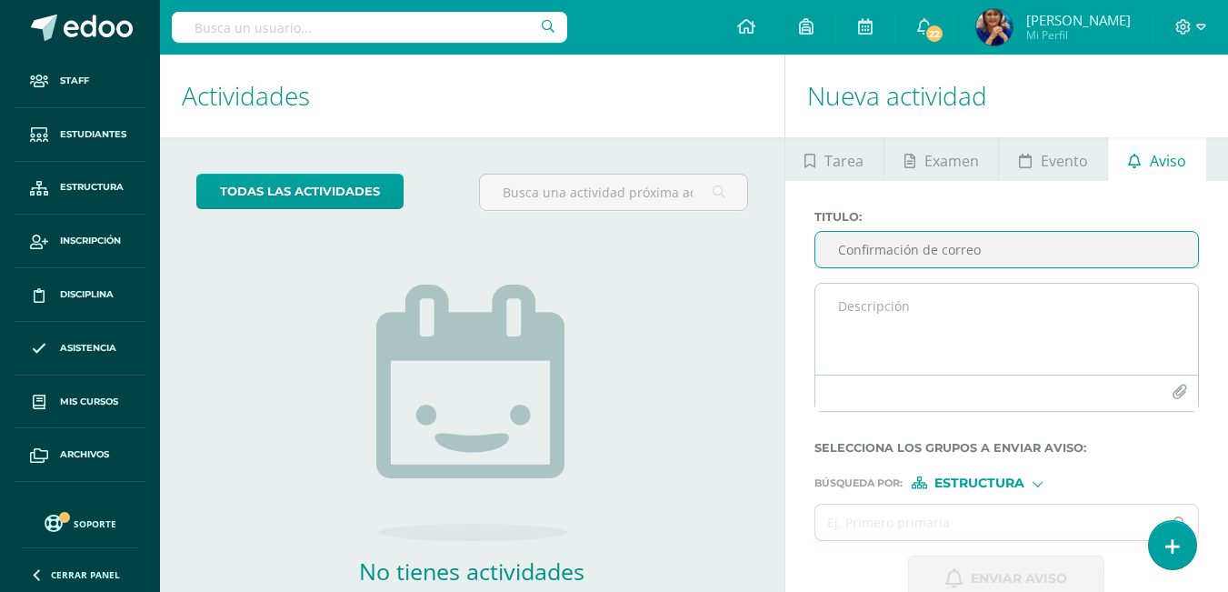
type input "Confirmación de correo"
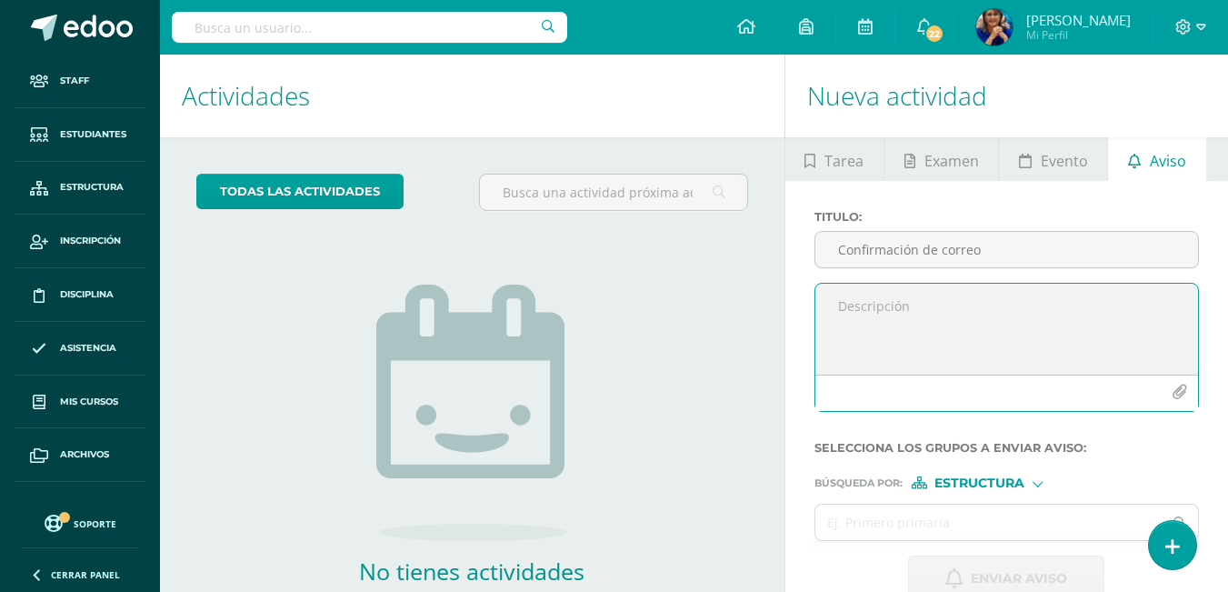
click at [884, 301] on textarea at bounding box center [1006, 329] width 383 height 91
type textarea "D"
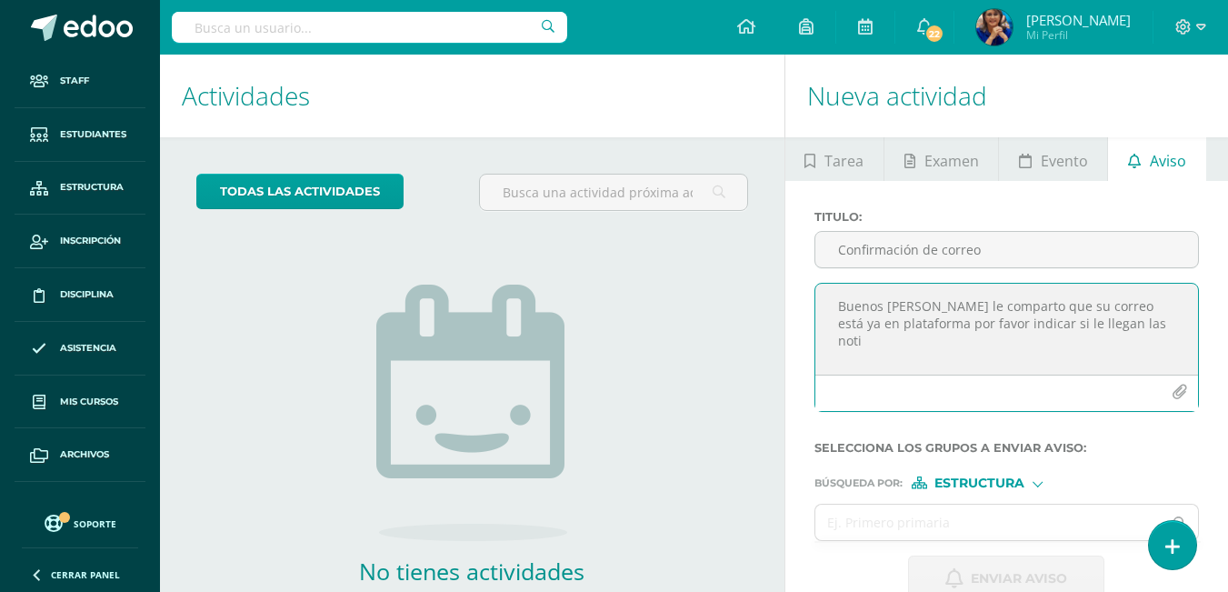
click at [884, 301] on textarea "Buenos [PERSON_NAME] le comparto que su correo está ya en plataforma por favor …" at bounding box center [1006, 329] width 383 height 91
click at [1143, 314] on textarea "Buenos [PERSON_NAME] le comparto que su correo está ya en plataforma por favor …" at bounding box center [1006, 329] width 383 height 91
click at [886, 306] on textarea "Buenos [PERSON_NAME] le comparto que su correo está ya en plataforma por favor …" at bounding box center [1006, 329] width 383 height 91
click at [952, 346] on textarea "Buenos [PERSON_NAME] le comparto que su correo está ya en plataforma por favor …" at bounding box center [1006, 329] width 383 height 91
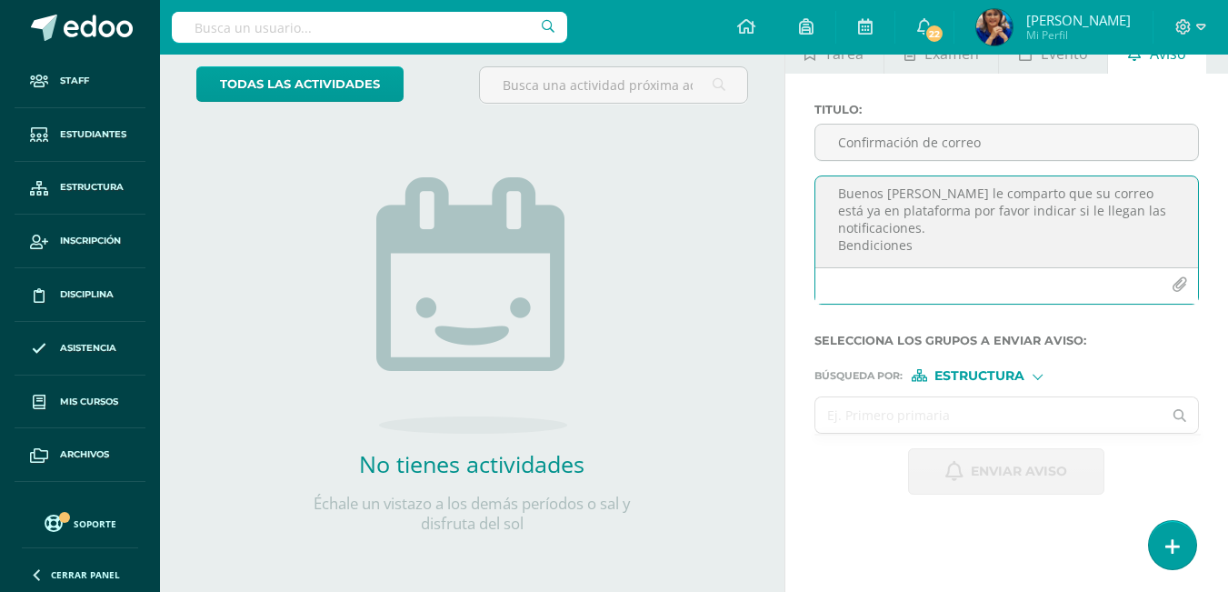
type textarea "Buenos [PERSON_NAME] le comparto que su correo está ya en plataforma por favor …"
click at [851, 419] on input "text" at bounding box center [988, 414] width 347 height 35
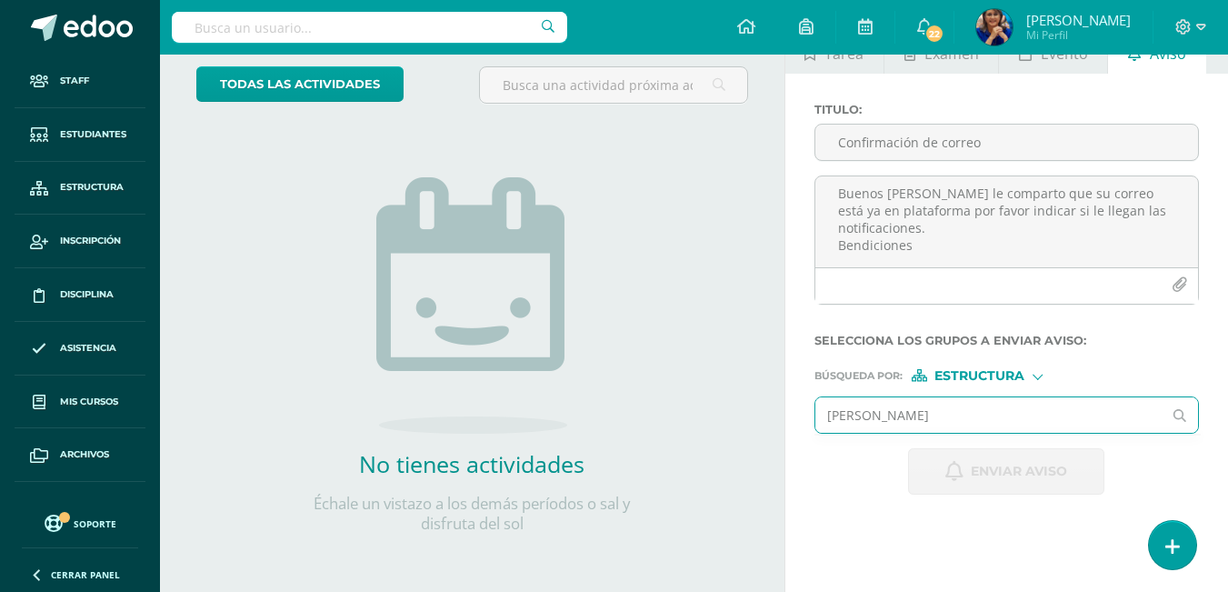
type input "[PERSON_NAME]"
click at [1042, 374] on div at bounding box center [1037, 375] width 10 height 10
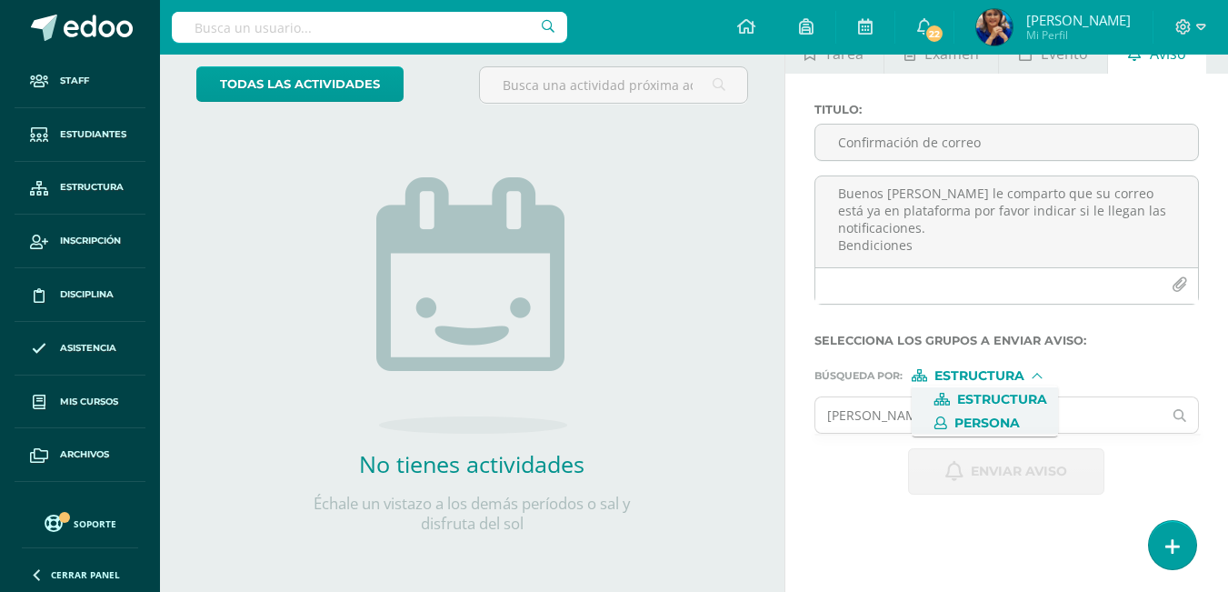
click at [1008, 419] on span "Persona" at bounding box center [986, 423] width 65 height 10
click at [869, 407] on input "text" at bounding box center [988, 414] width 347 height 35
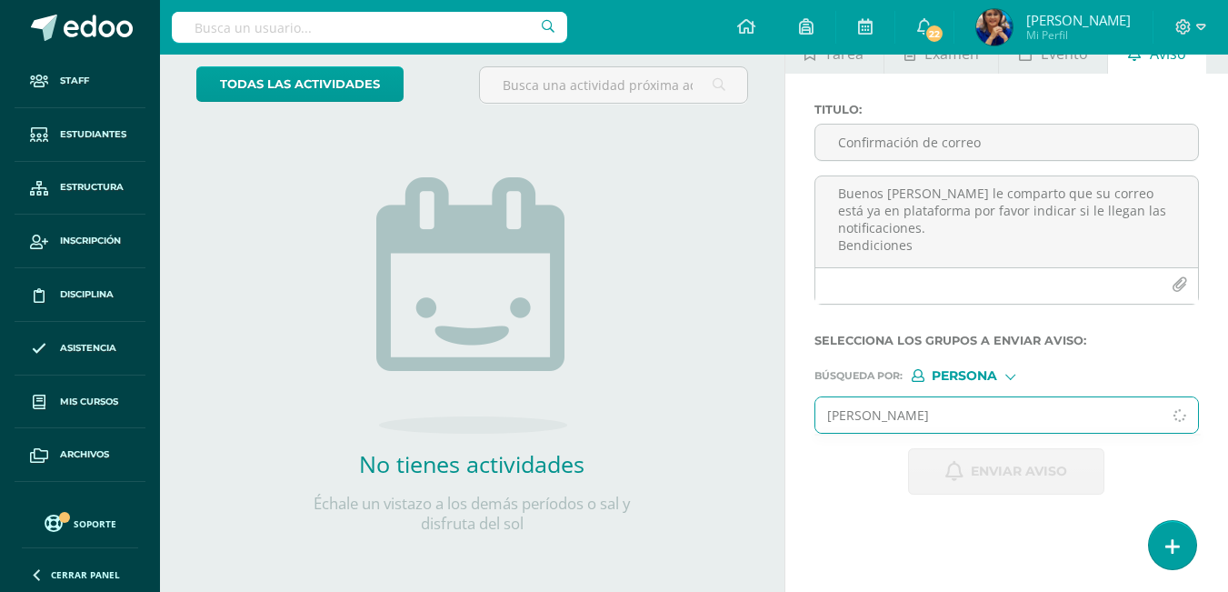
type input "[PERSON_NAME]"
click at [972, 418] on input "[PERSON_NAME]" at bounding box center [988, 414] width 347 height 35
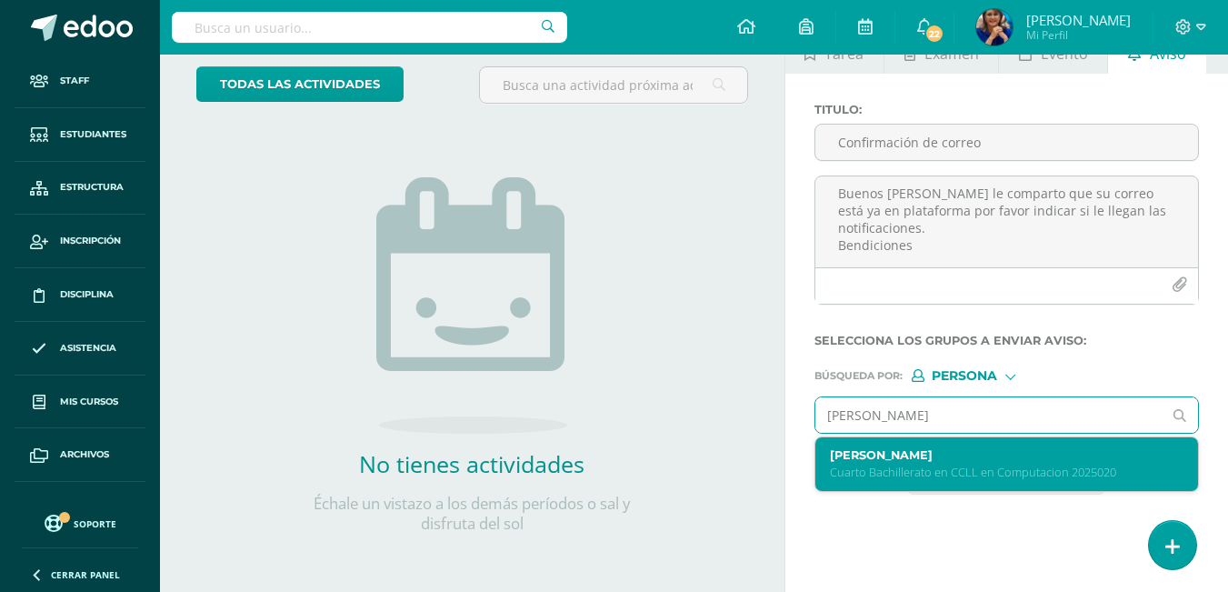
click at [967, 454] on label "[PERSON_NAME]" at bounding box center [1000, 455] width 340 height 14
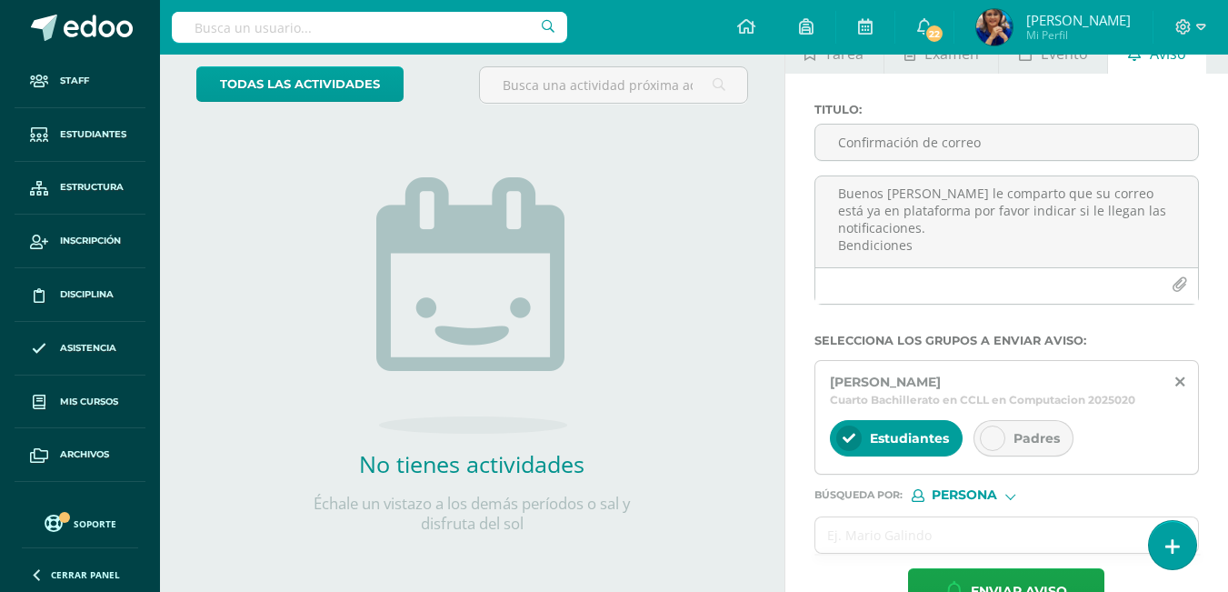
click at [1011, 434] on div "Padres" at bounding box center [1023, 438] width 100 height 36
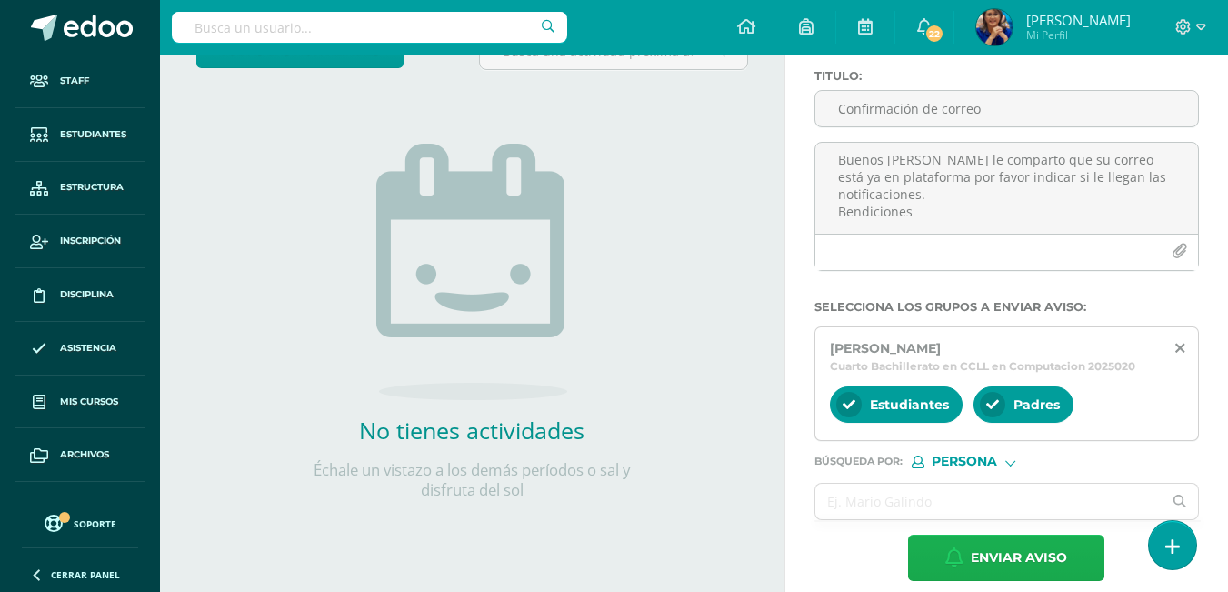
scroll to position [159, 0]
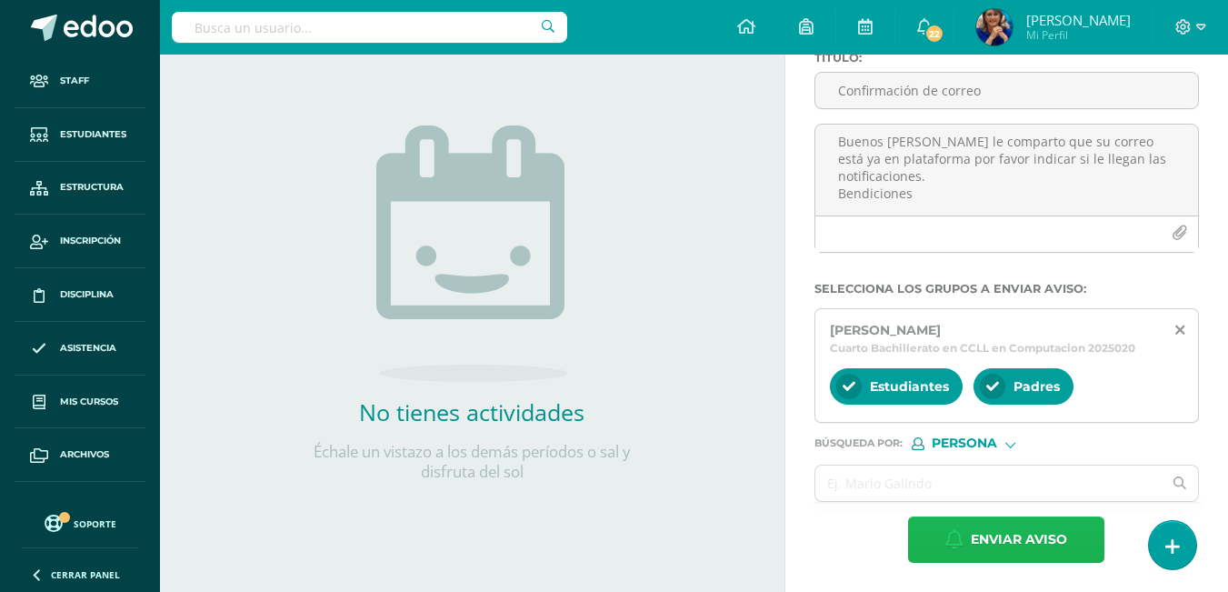
click at [999, 530] on span "Enviar aviso" at bounding box center [1019, 539] width 96 height 45
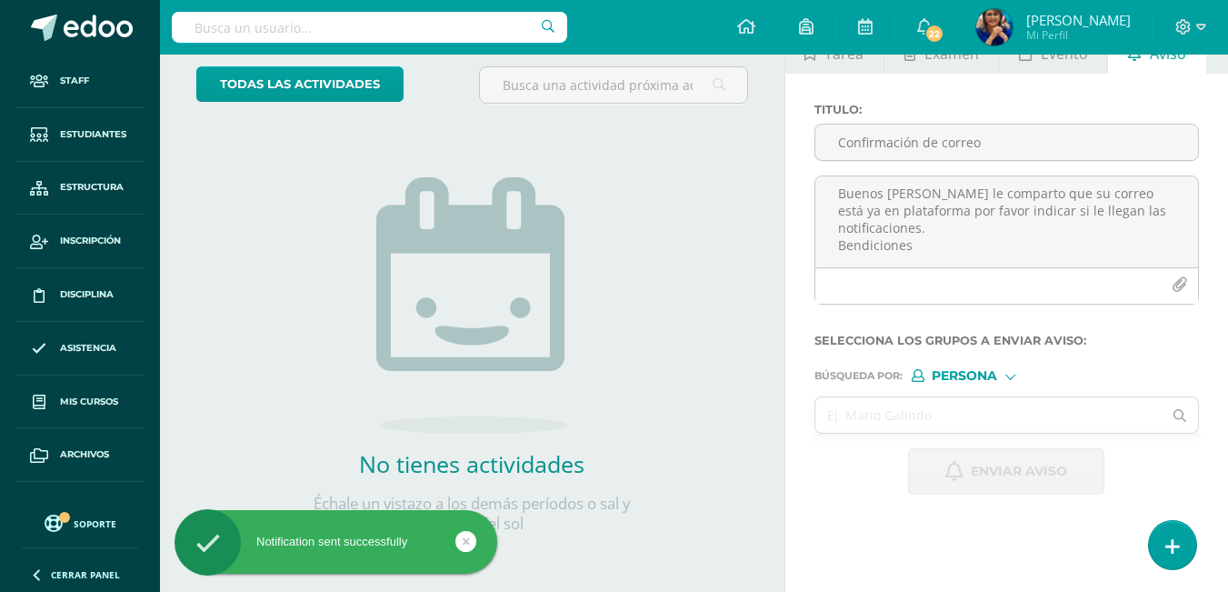
scroll to position [107, 0]
